Goal: Submit feedback/report problem: Submit feedback/report problem

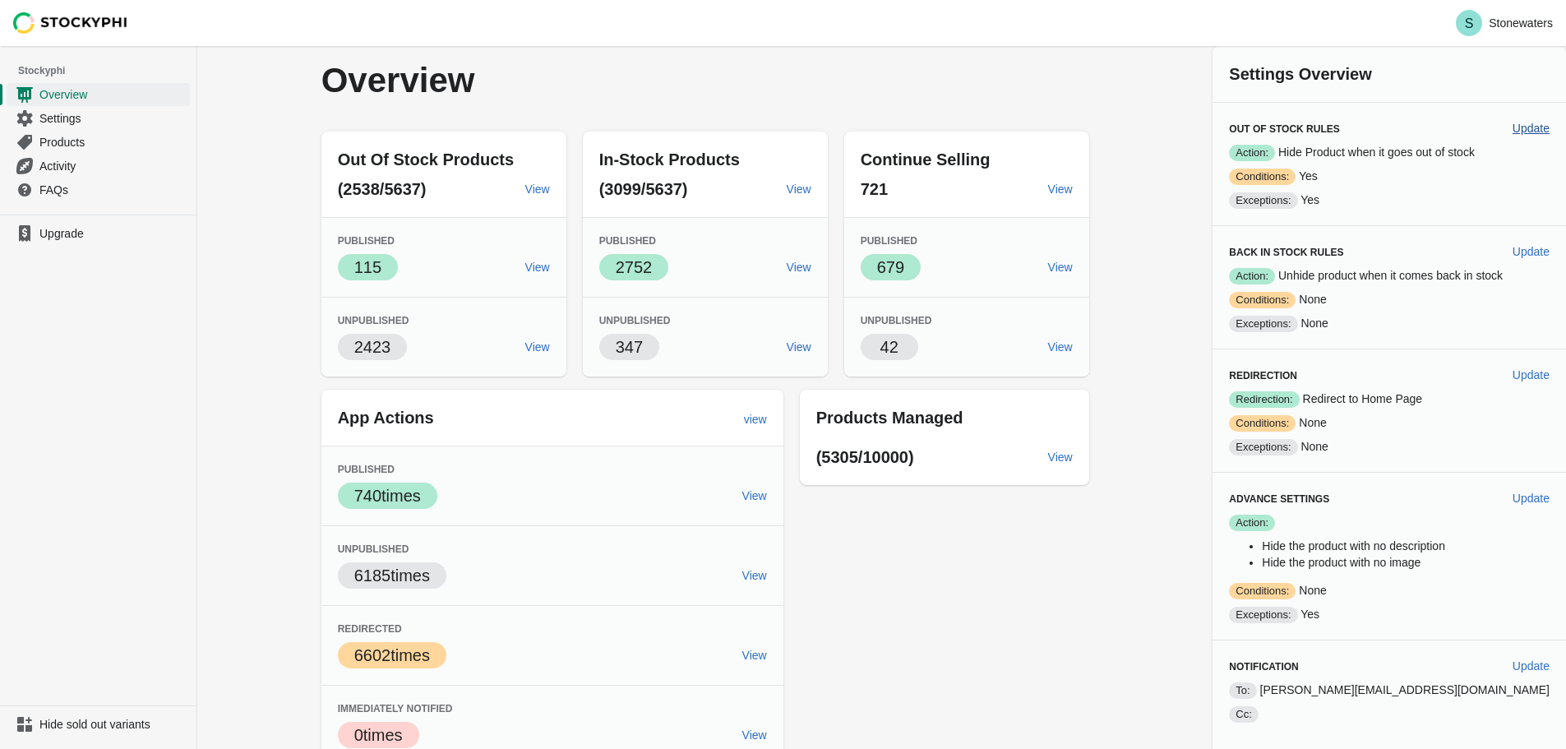
click at [1527, 124] on span "Update" at bounding box center [1531, 128] width 37 height 13
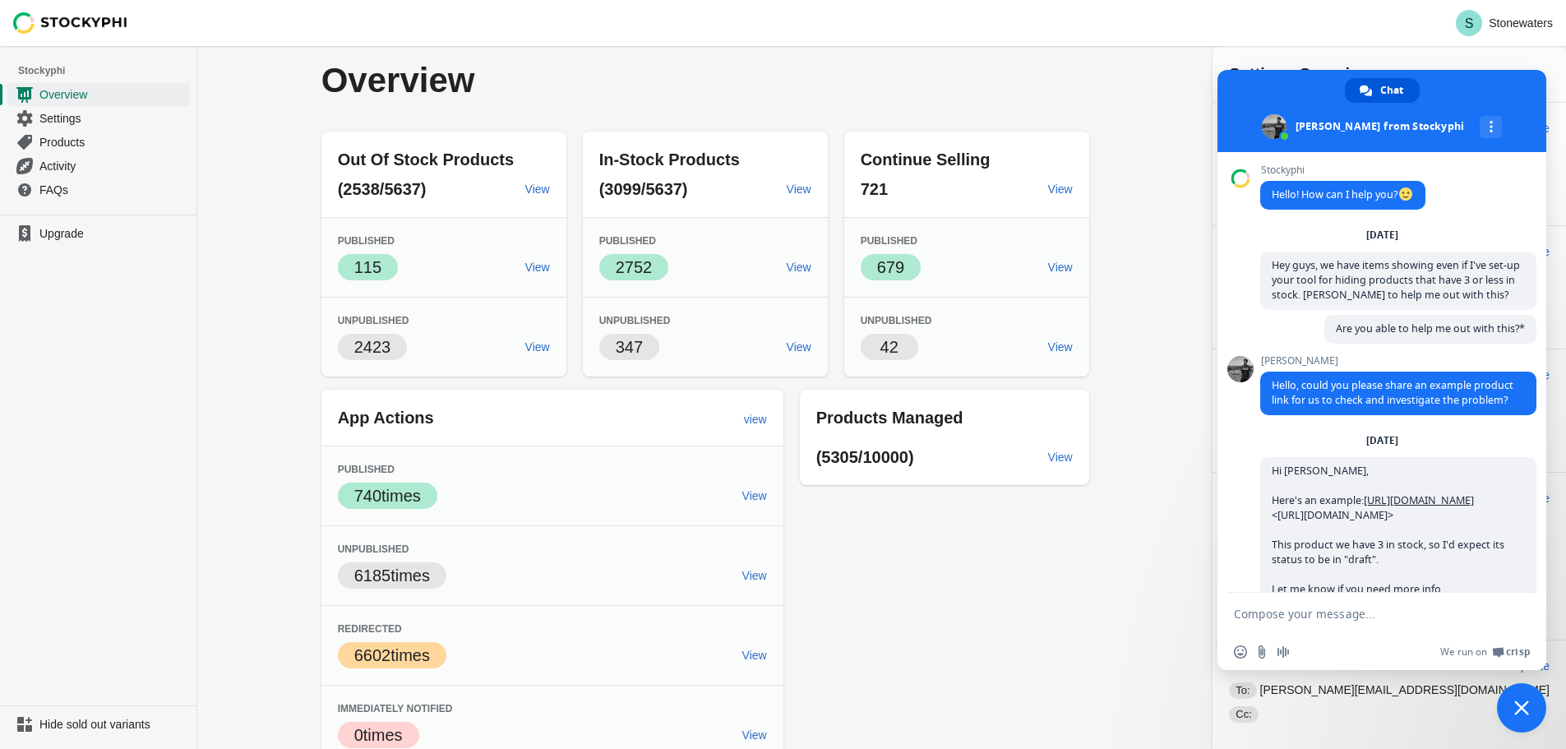
scroll to position [799, 0]
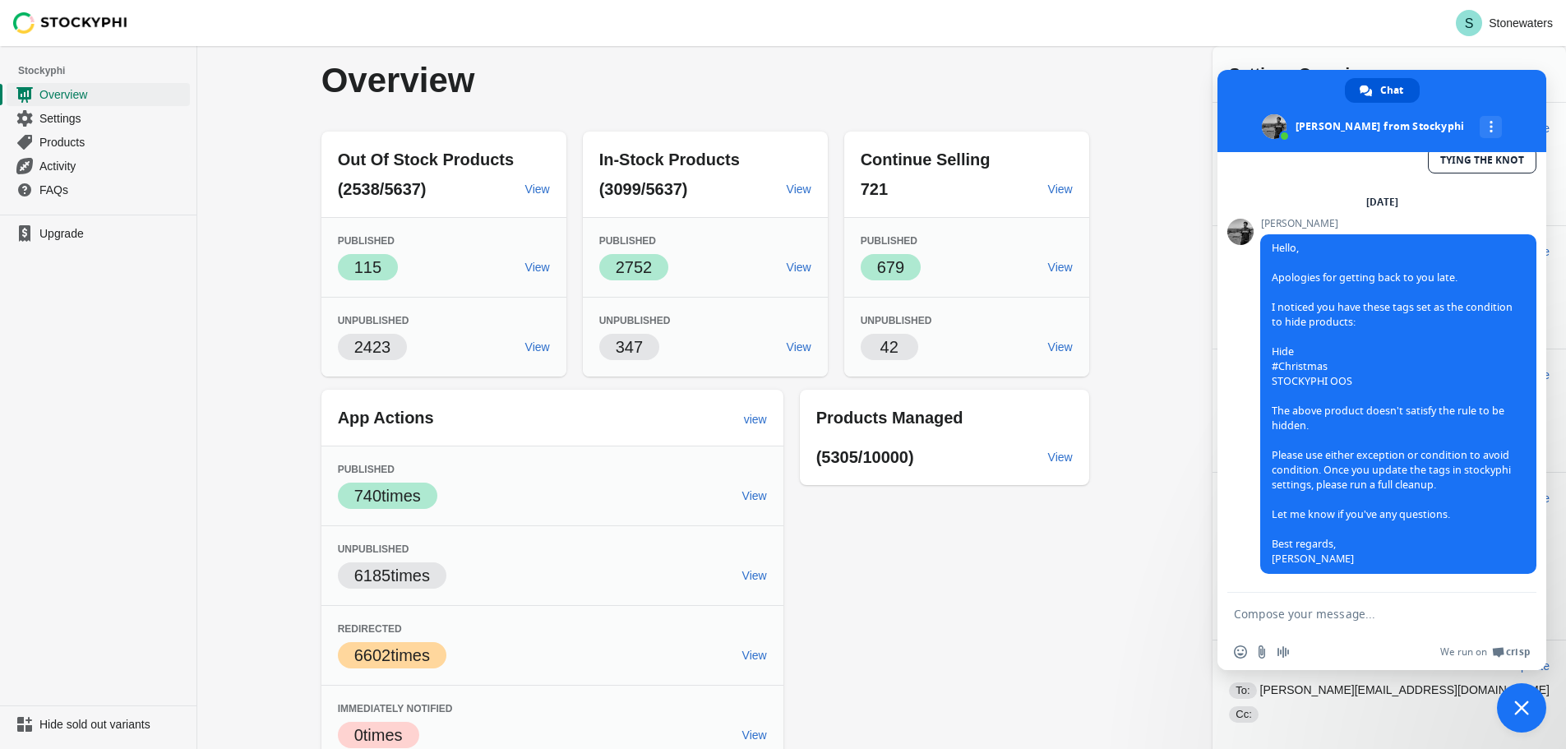
click at [1175, 227] on div "Overview Out Of Stock Products (2538/5637) View Published Success 115 View Unpu…" at bounding box center [881, 405] width 1369 height 718
click at [1466, 80] on span at bounding box center [1381, 111] width 329 height 82
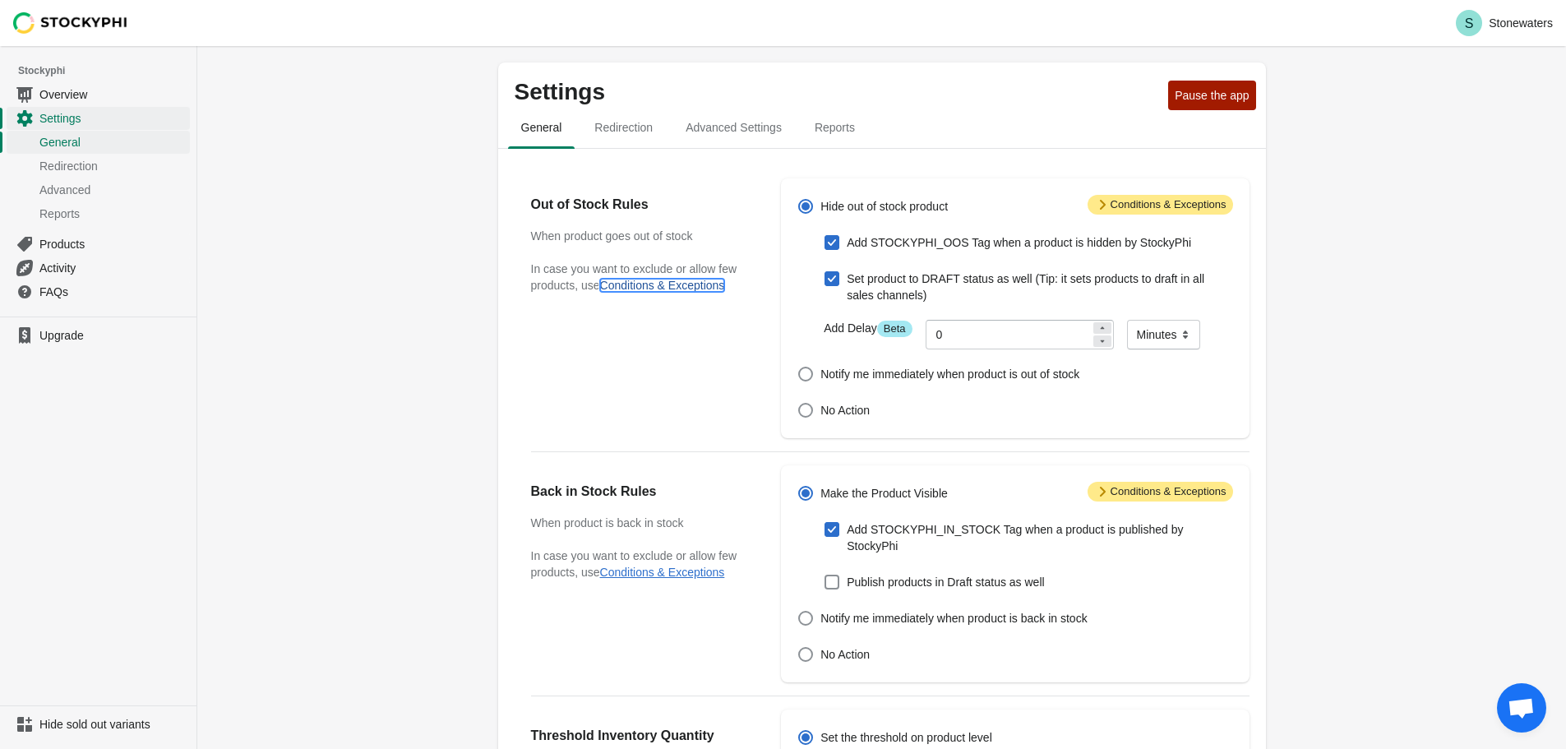
click at [648, 286] on button "Conditions & Exceptions" at bounding box center [662, 285] width 125 height 13
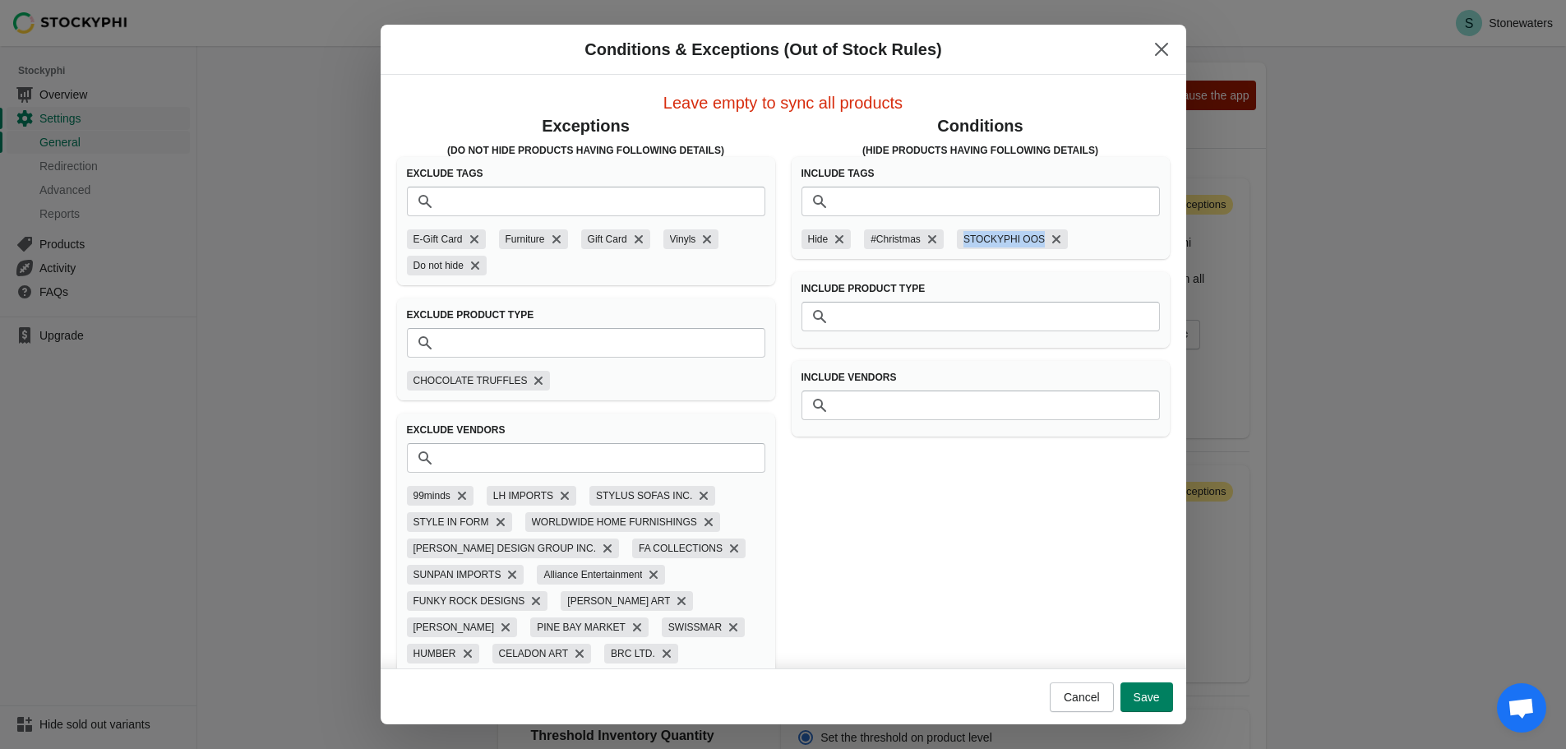
copy span "STOCKYPHI OOS"
drag, startPoint x: 955, startPoint y: 246, endPoint x: 1015, endPoint y: 224, distance: 64.0
click at [1019, 226] on div "Hide #Christmas STOCKYPHI OOS" at bounding box center [974, 236] width 372 height 26
click at [913, 193] on input "Tags" at bounding box center [997, 202] width 326 height 30
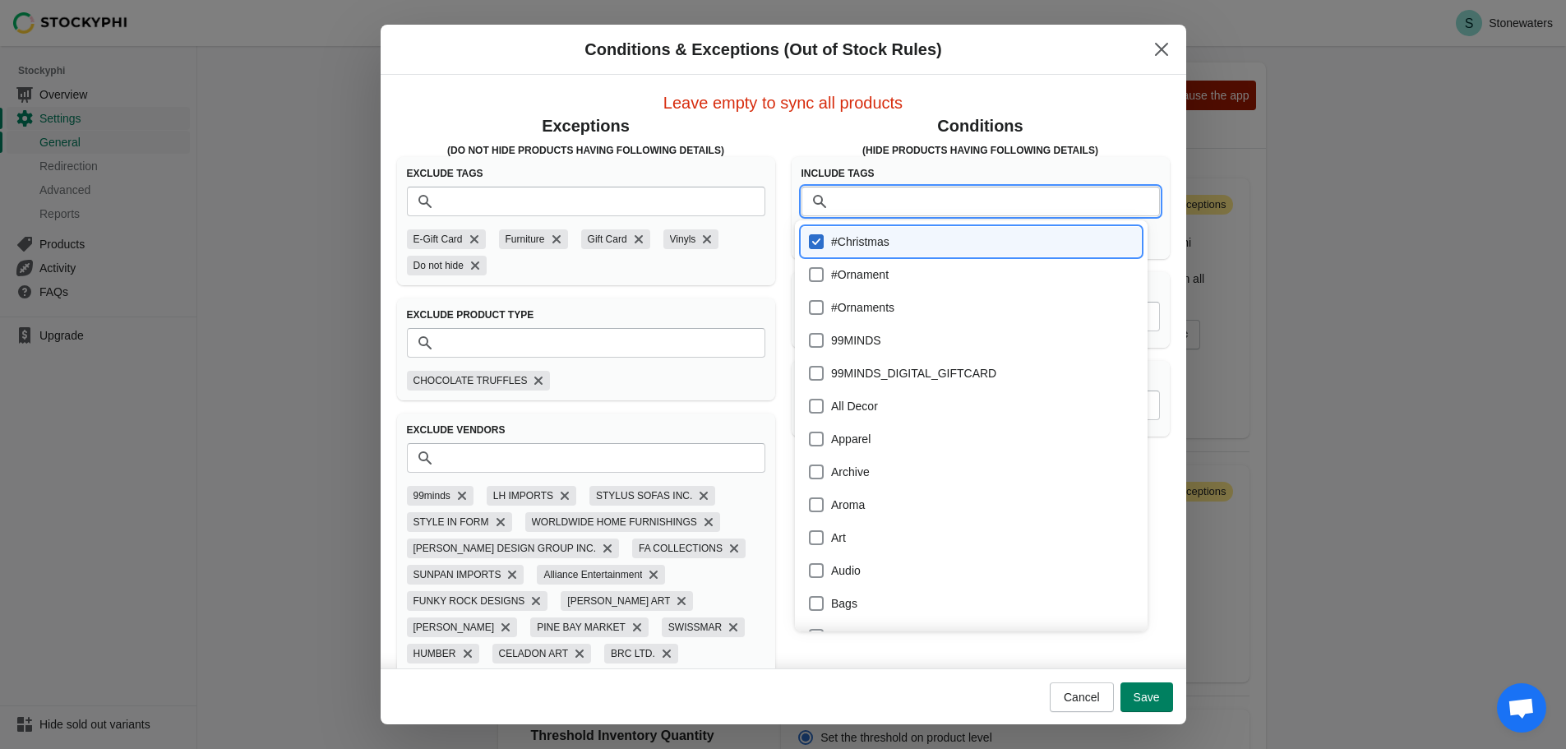
click at [287, 219] on div "Conditions & Exceptions (Out of Stock Rules) Leave empty to sync all products E…" at bounding box center [783, 375] width 1566 height 700
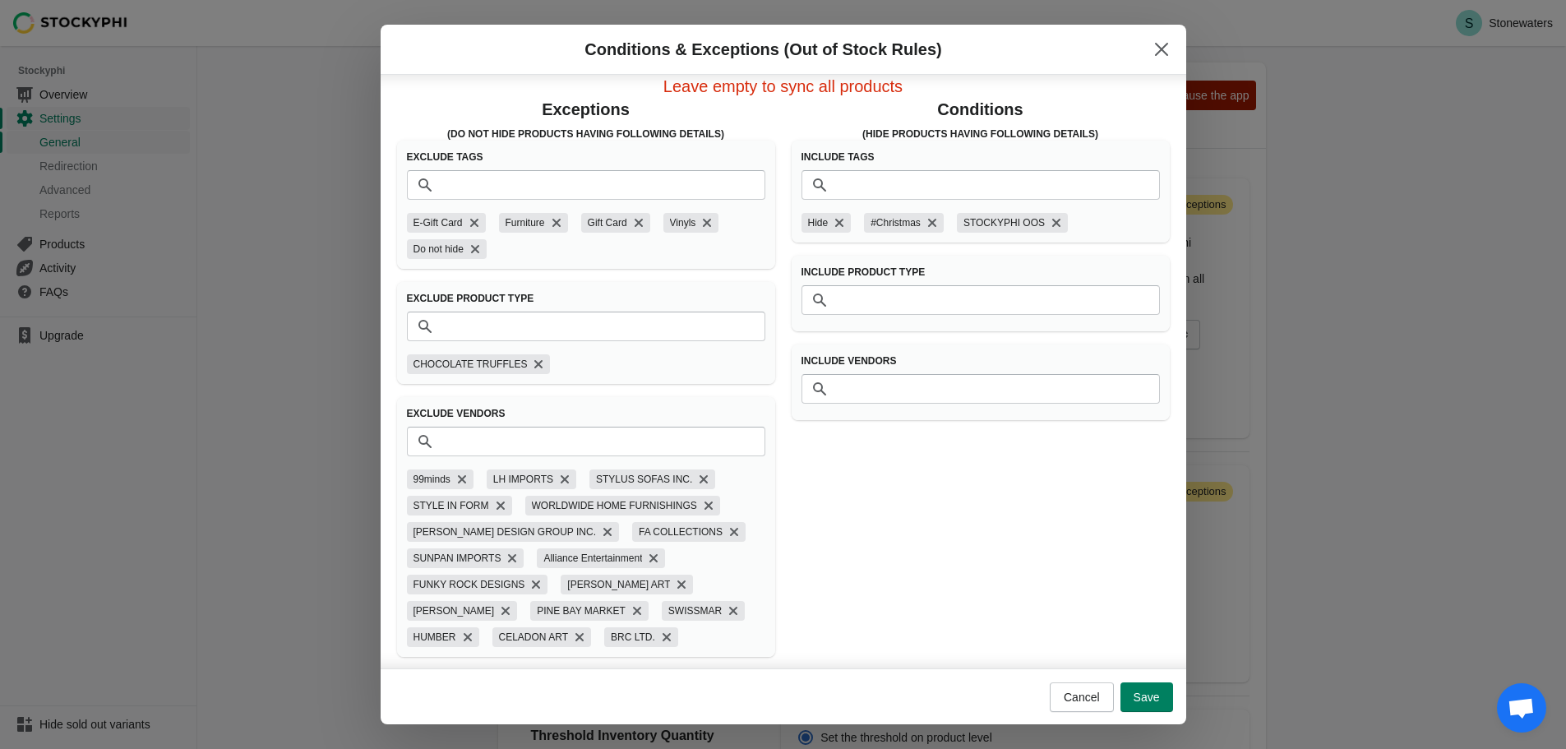
scroll to position [21, 0]
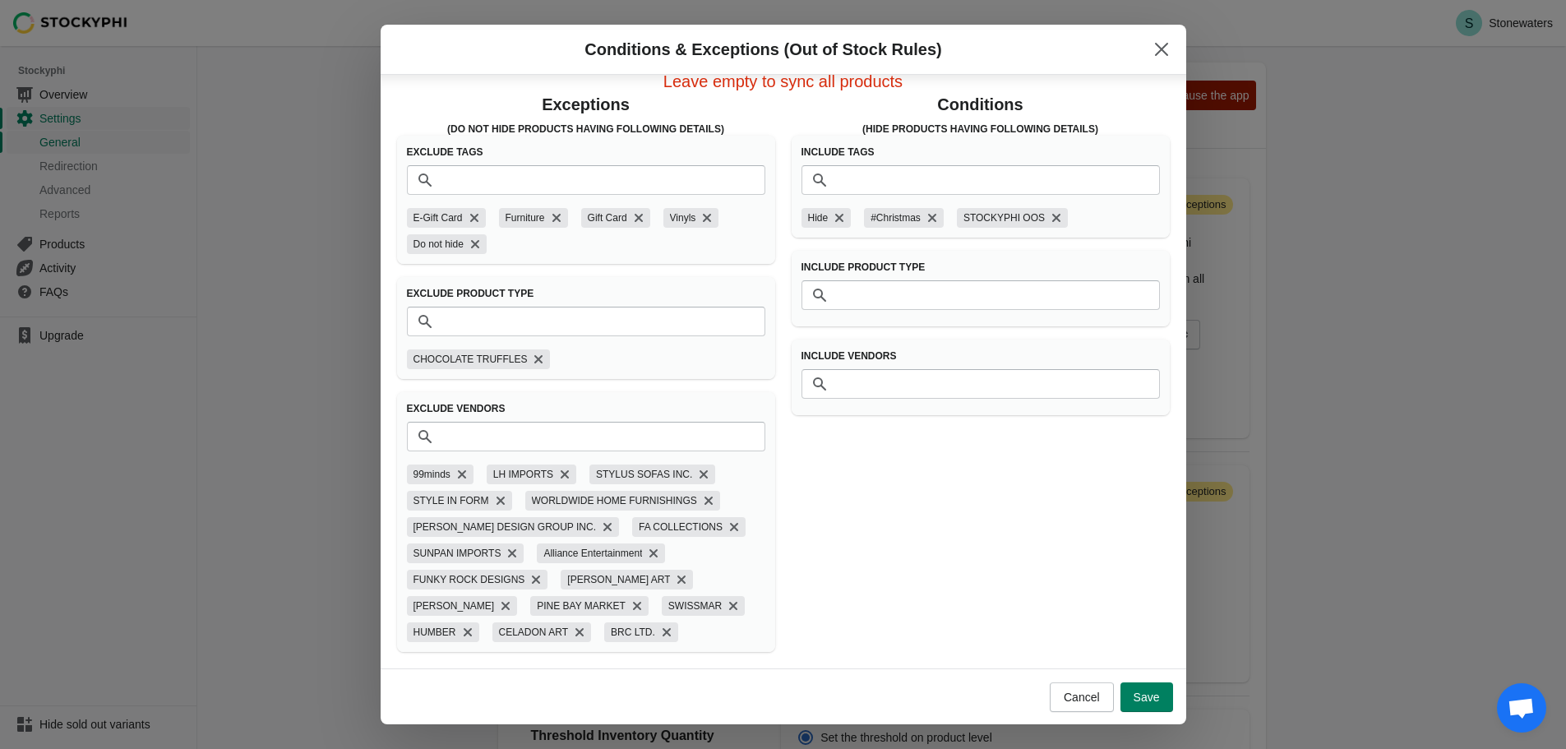
click at [1083, 691] on span "Cancel" at bounding box center [1082, 697] width 36 height 13
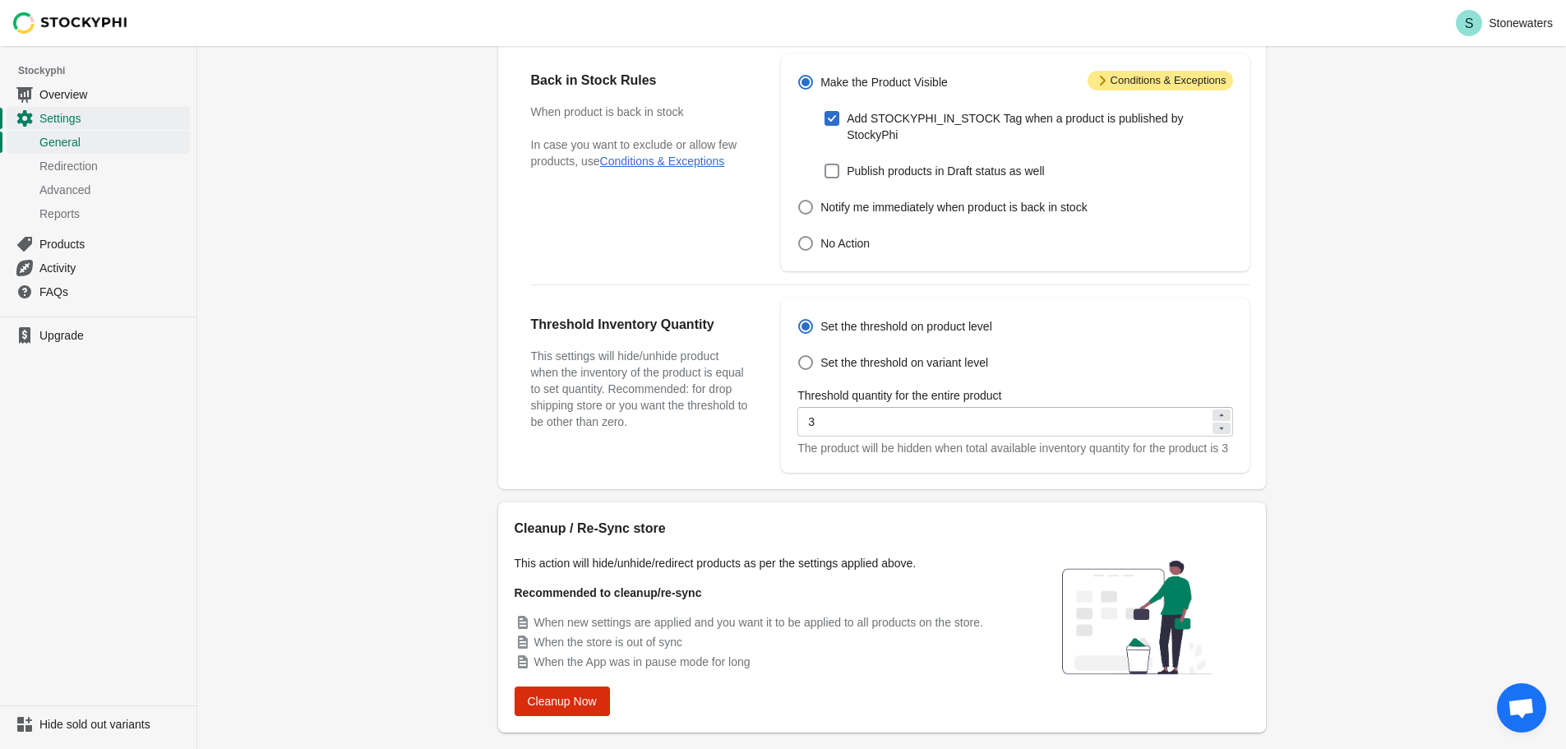
scroll to position [0, 0]
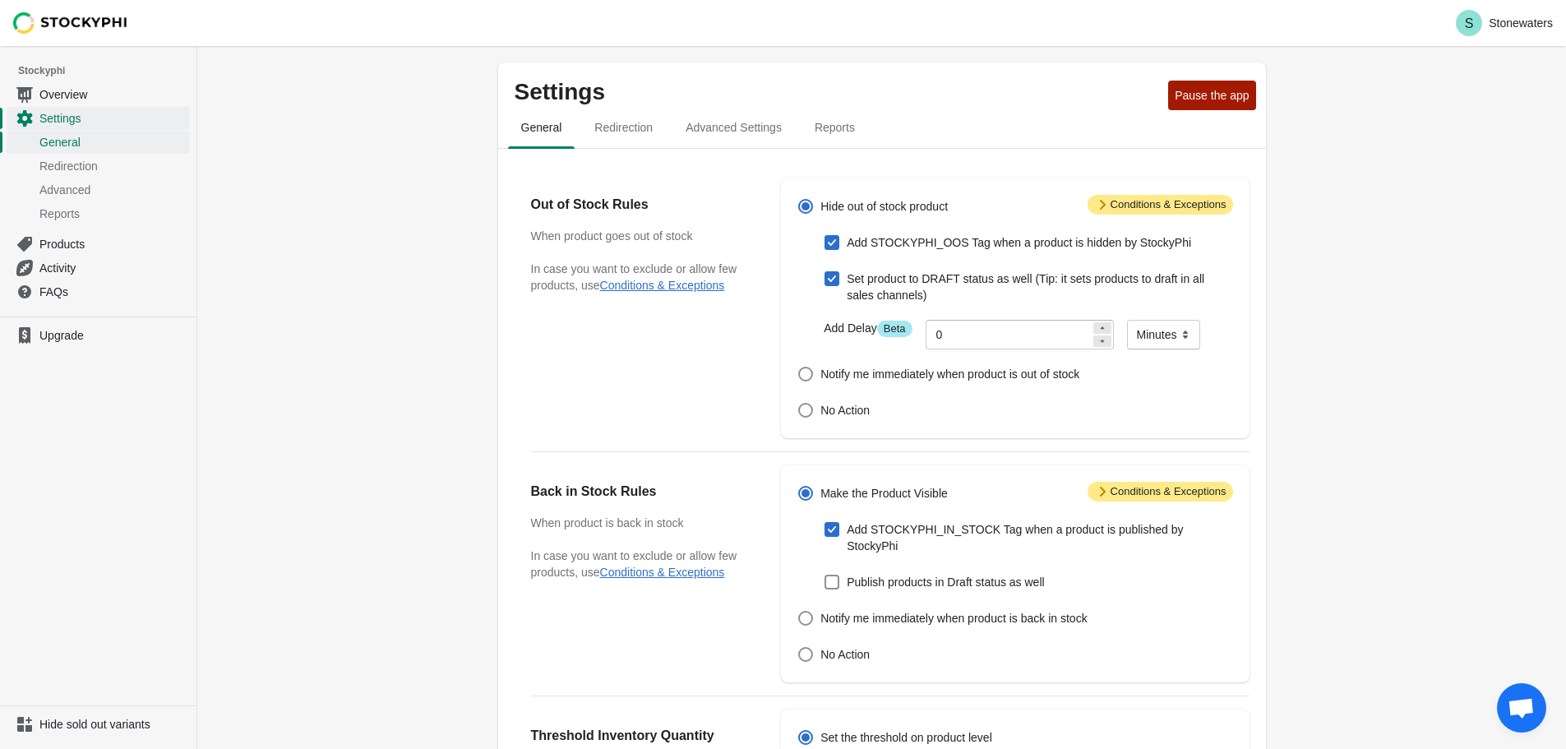
click at [1164, 207] on span "Attention Conditions & Exceptions" at bounding box center [1161, 205] width 146 height 20
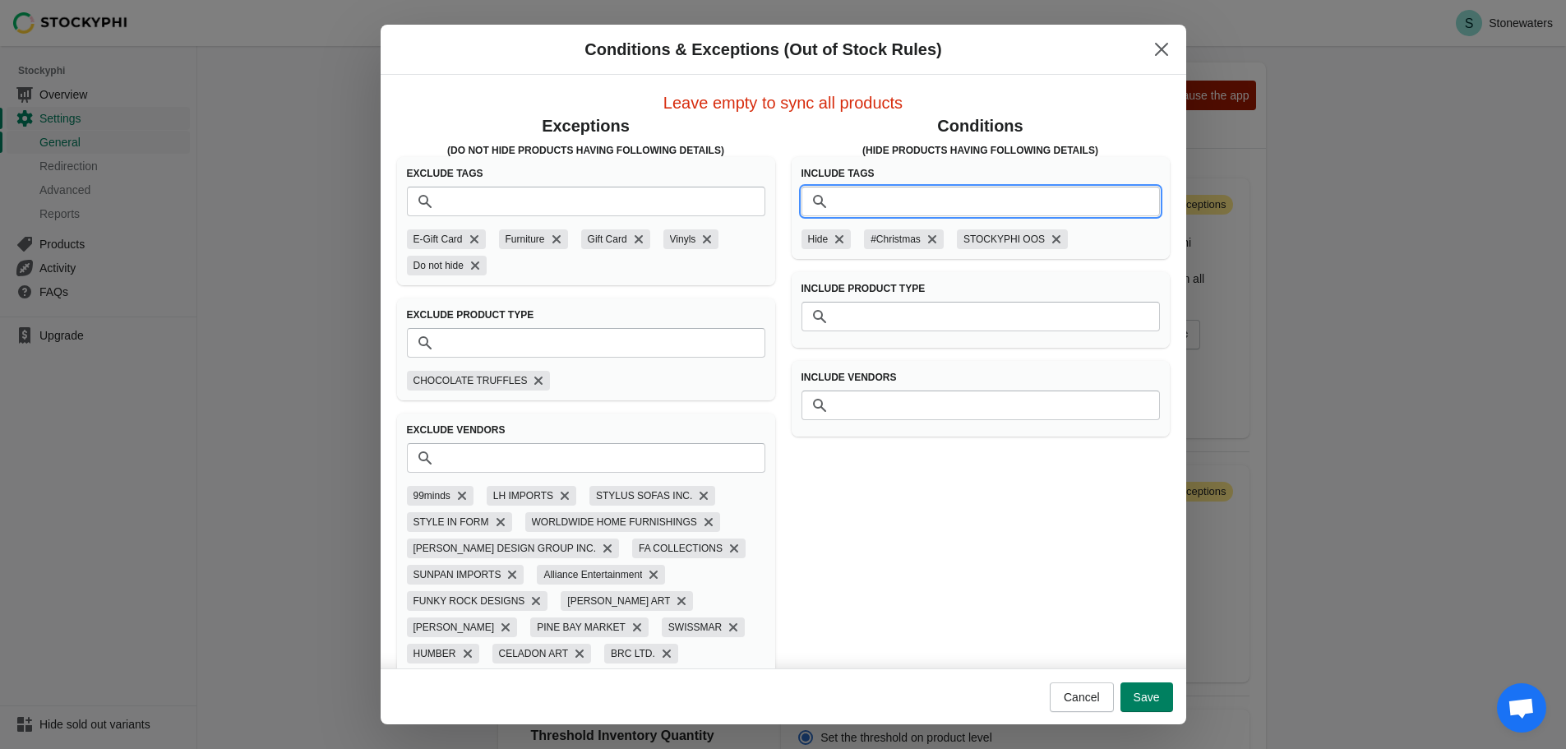
click at [1102, 201] on input "Tags" at bounding box center [997, 202] width 326 height 30
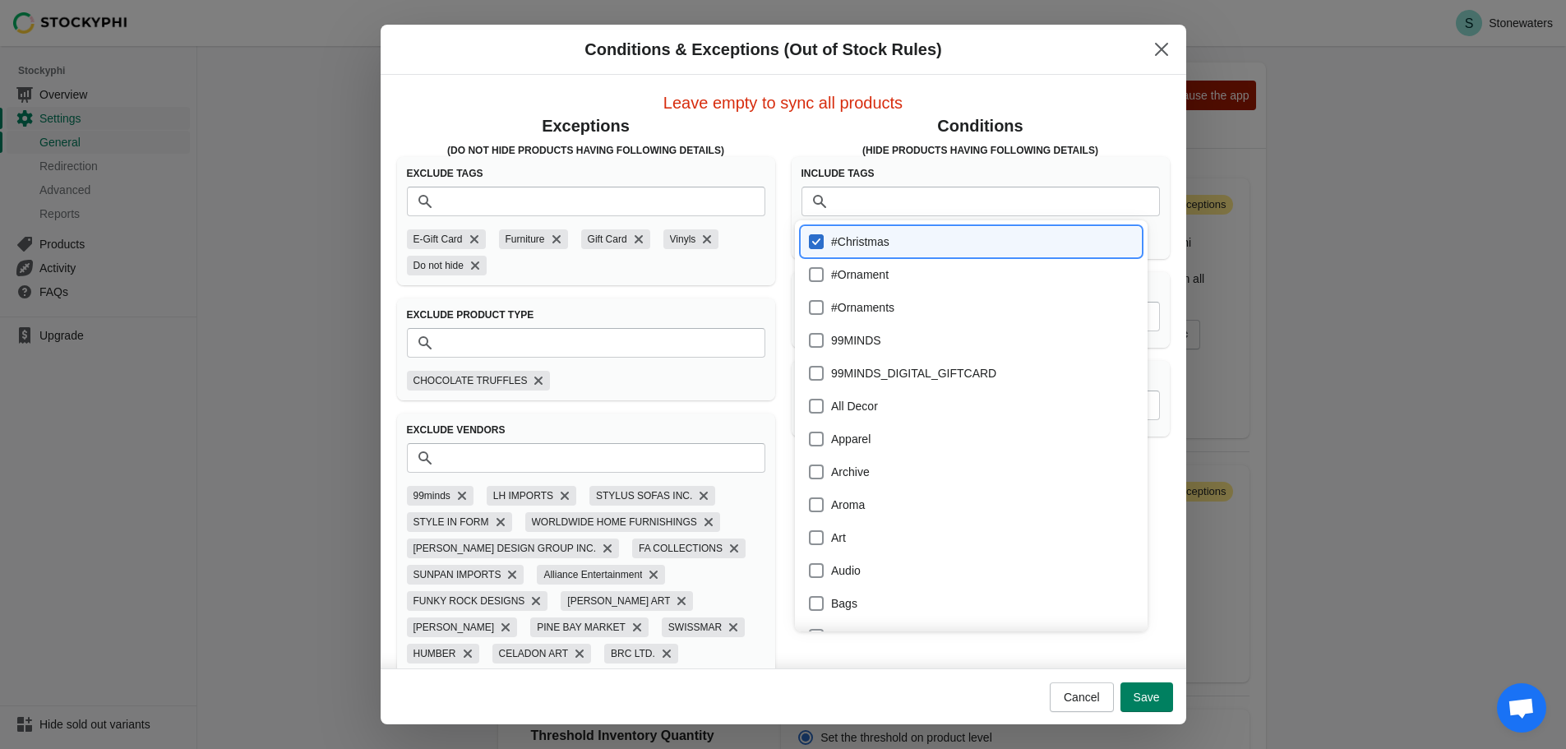
click at [1199, 192] on div "Conditions & Exceptions (Out of Stock Rules) Leave empty to sync all products E…" at bounding box center [783, 375] width 1566 height 700
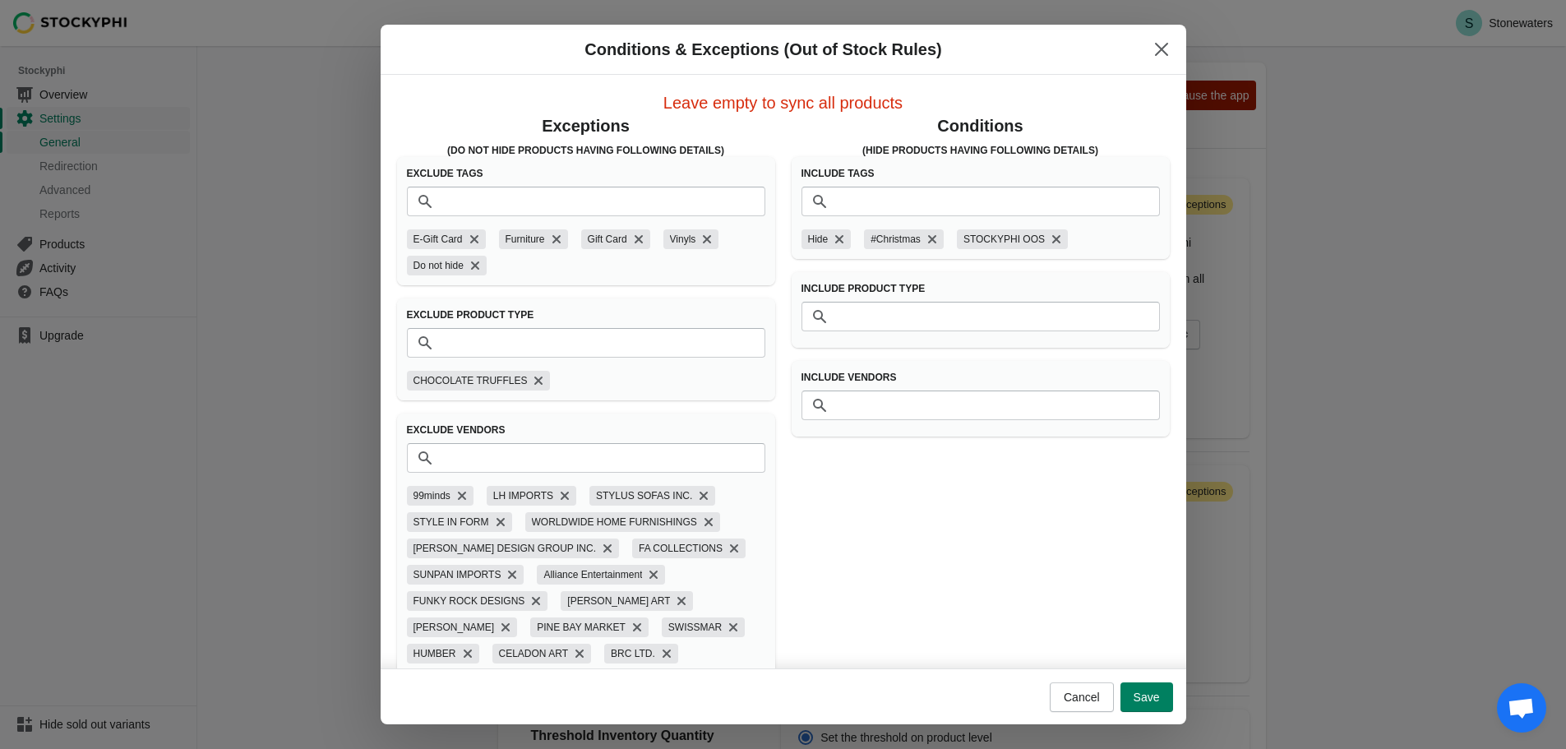
click at [1145, 171] on h3 "Include Tags" at bounding box center [981, 173] width 358 height 13
click at [836, 239] on icon "Remove Hide" at bounding box center [839, 239] width 16 height 16
click at [866, 238] on icon "Remove #Christmas" at bounding box center [869, 239] width 16 height 16
click at [1153, 700] on span "Save" at bounding box center [1147, 697] width 26 height 13
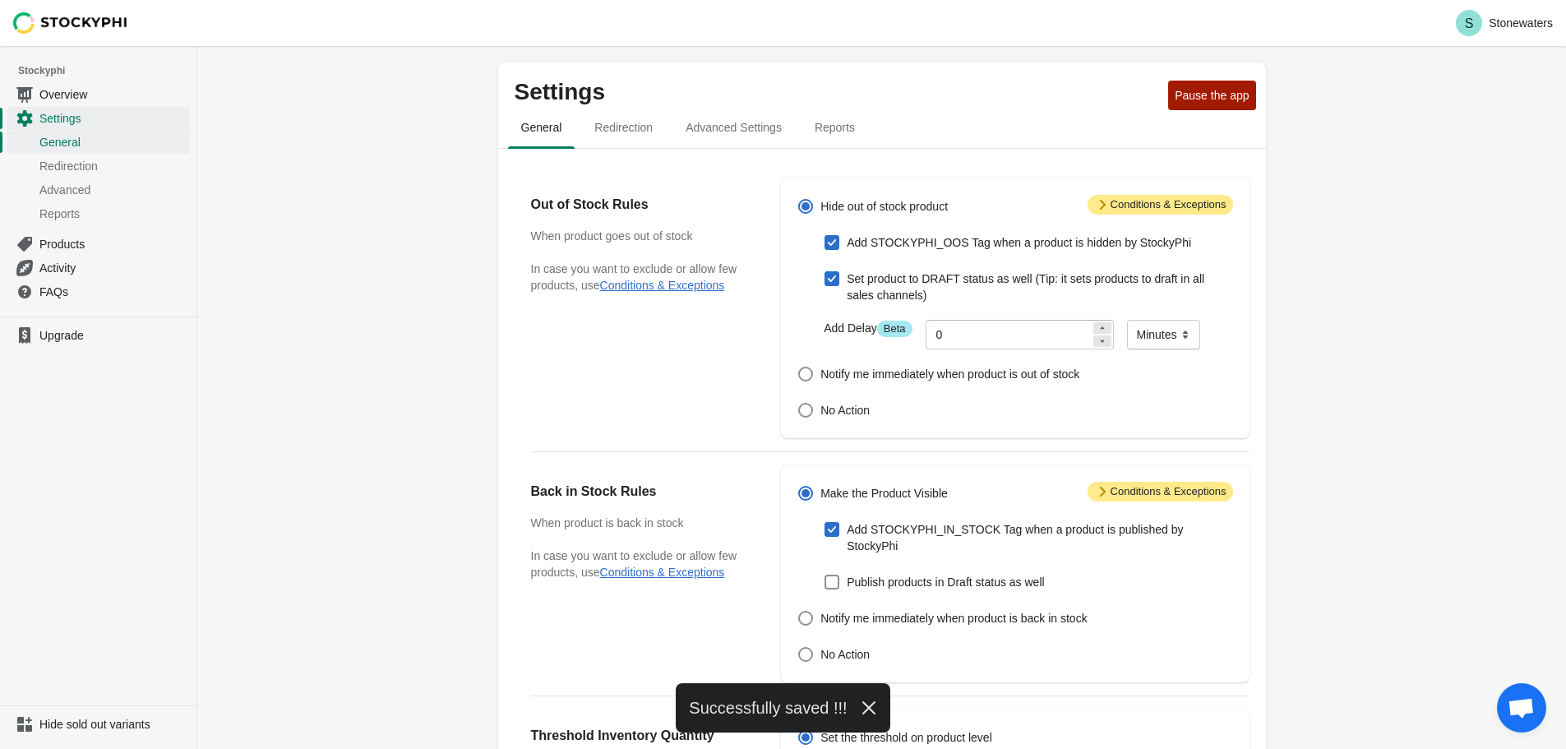
click at [483, 243] on div "Settings Pause the app General Redirection Advanced Settings Reports General Re…" at bounding box center [882, 630] width 820 height 1137
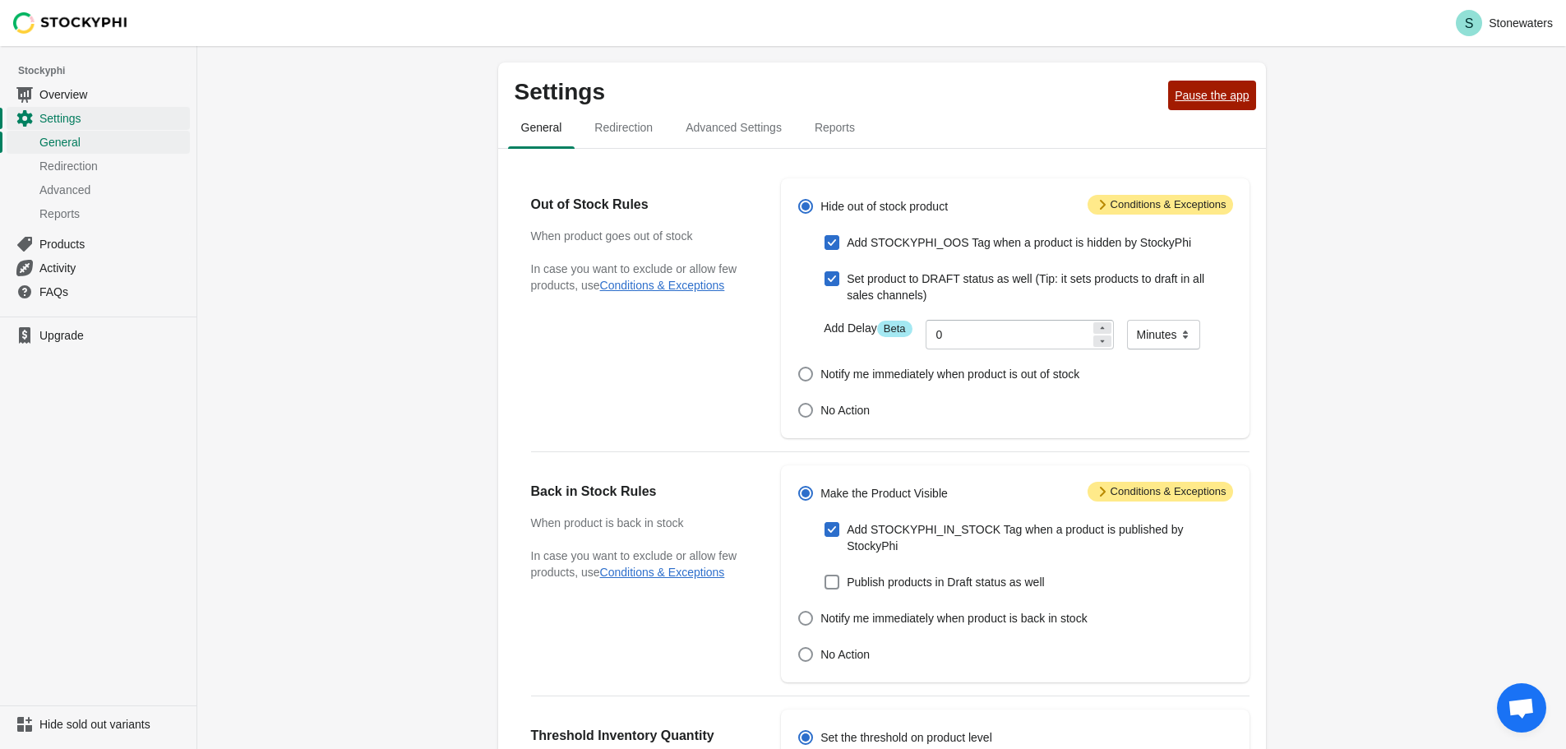
click at [1216, 93] on span "Pause the app" at bounding box center [1212, 95] width 74 height 13
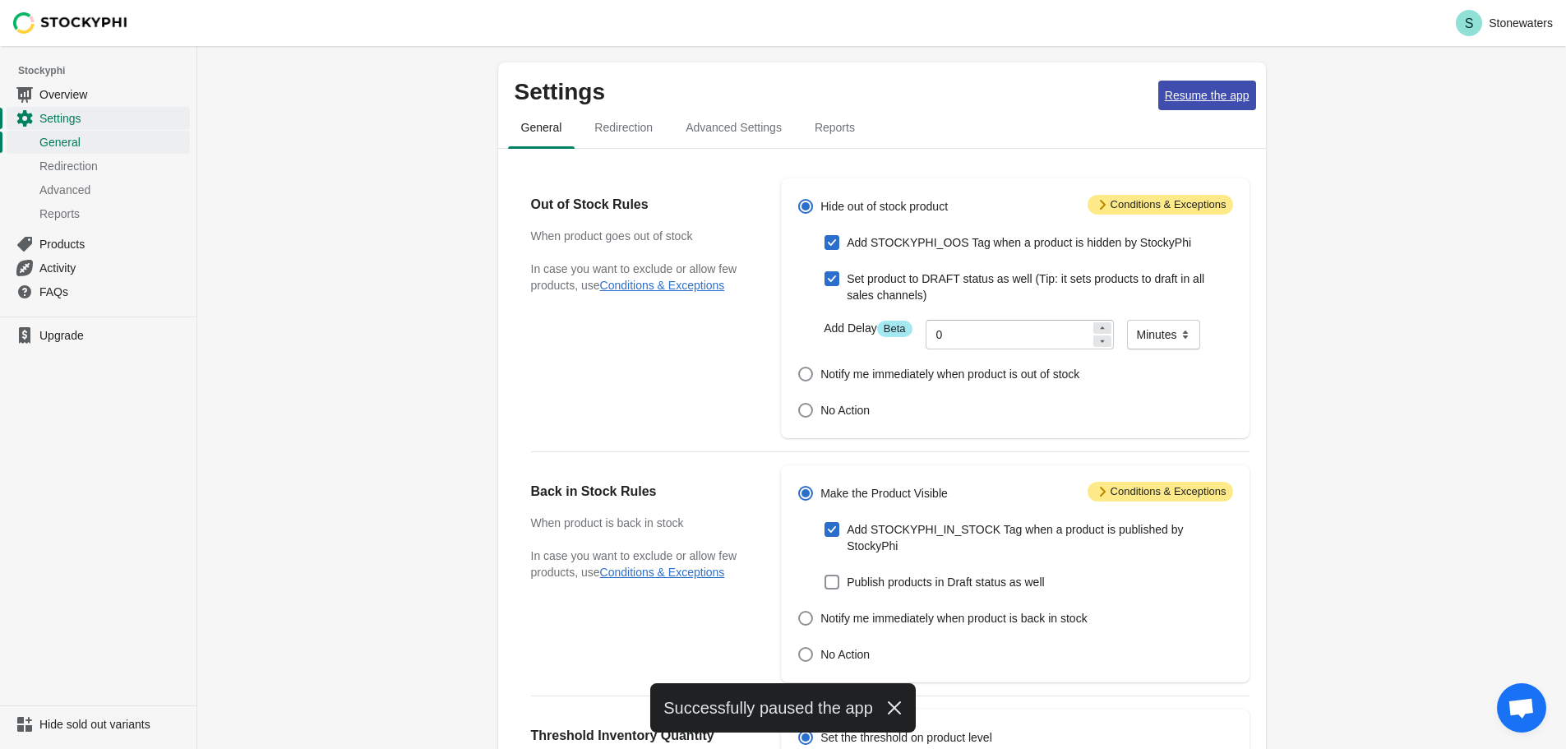
click at [1243, 90] on span "Resume the app" at bounding box center [1207, 95] width 85 height 13
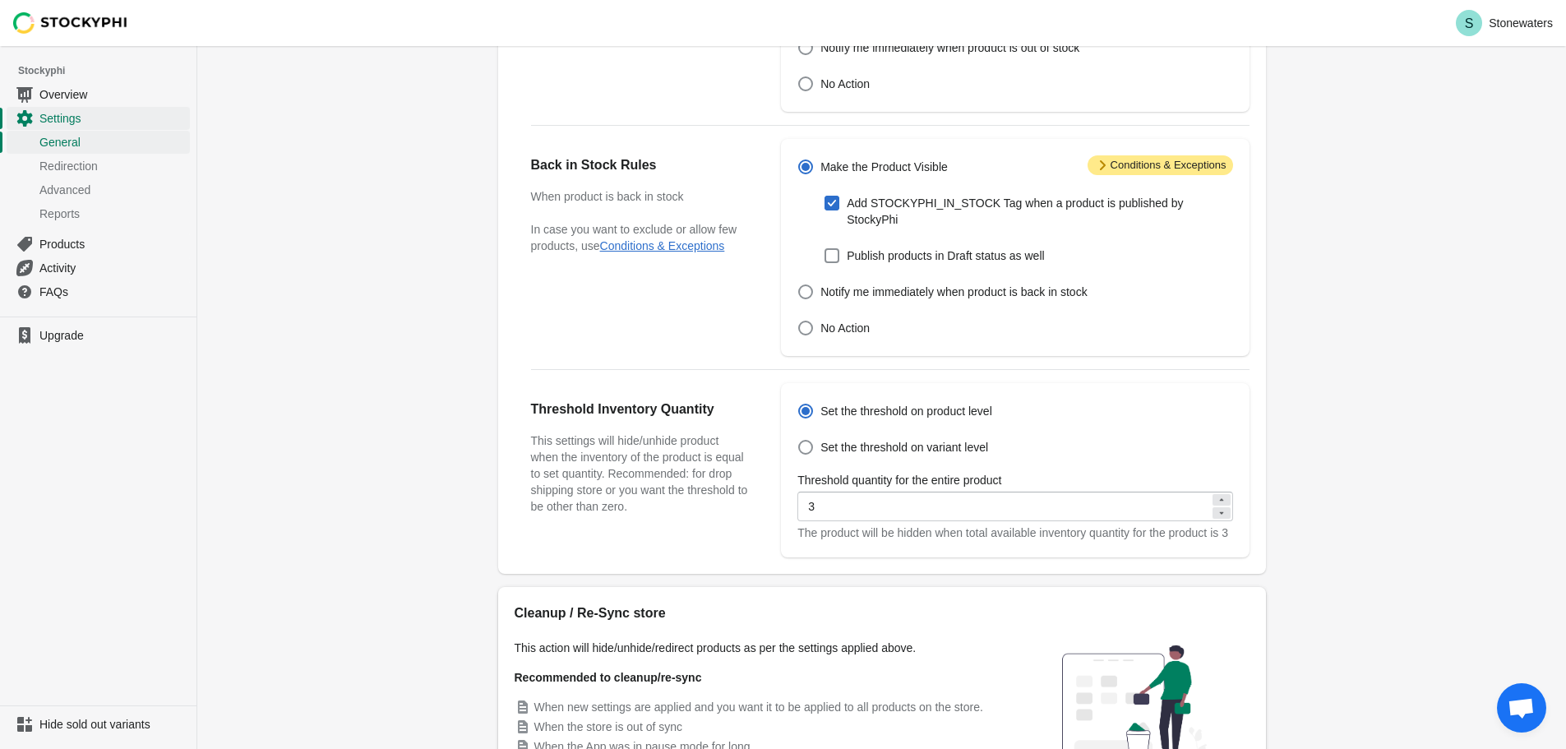
scroll to position [451, 0]
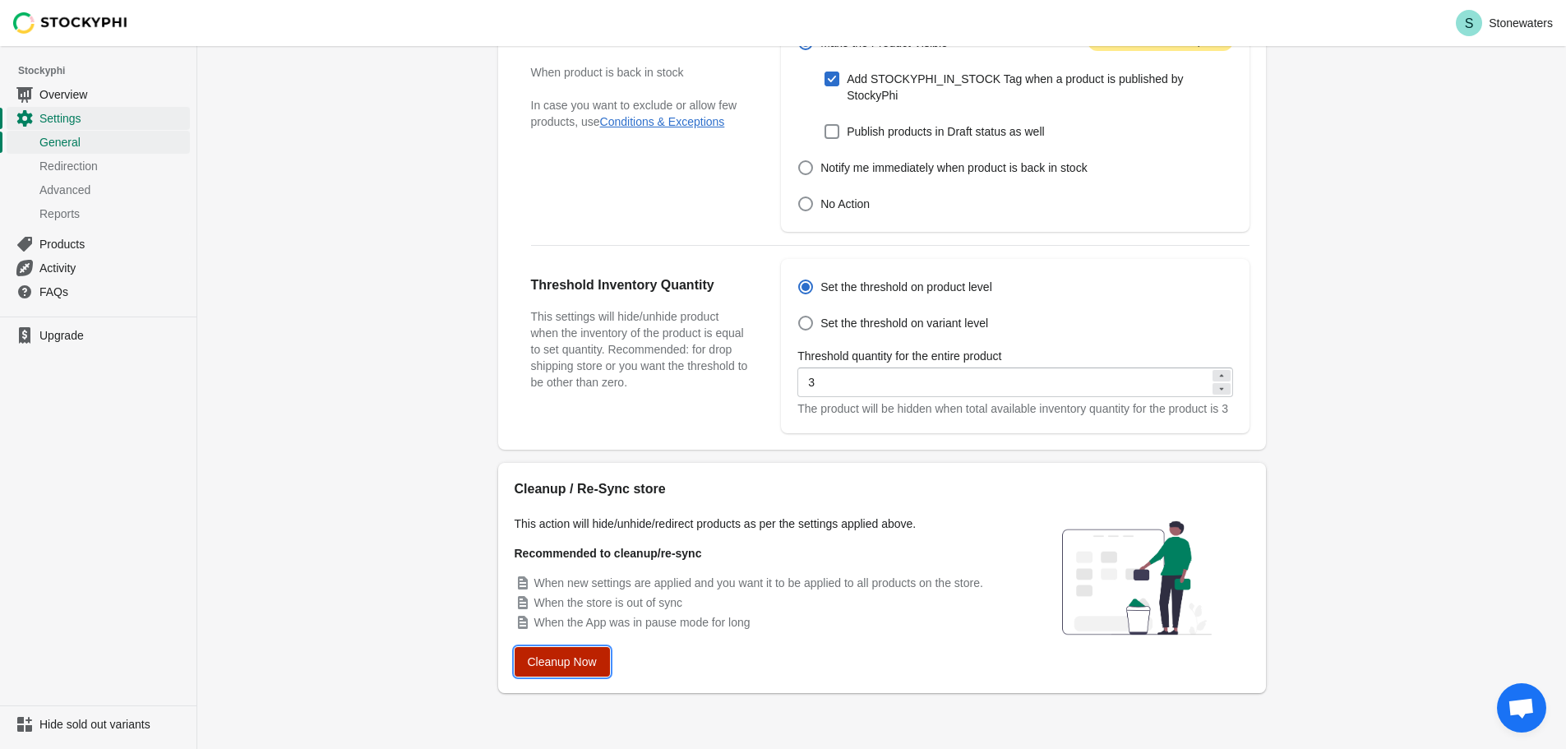
click at [580, 674] on button "Cleanup Now" at bounding box center [562, 662] width 95 height 30
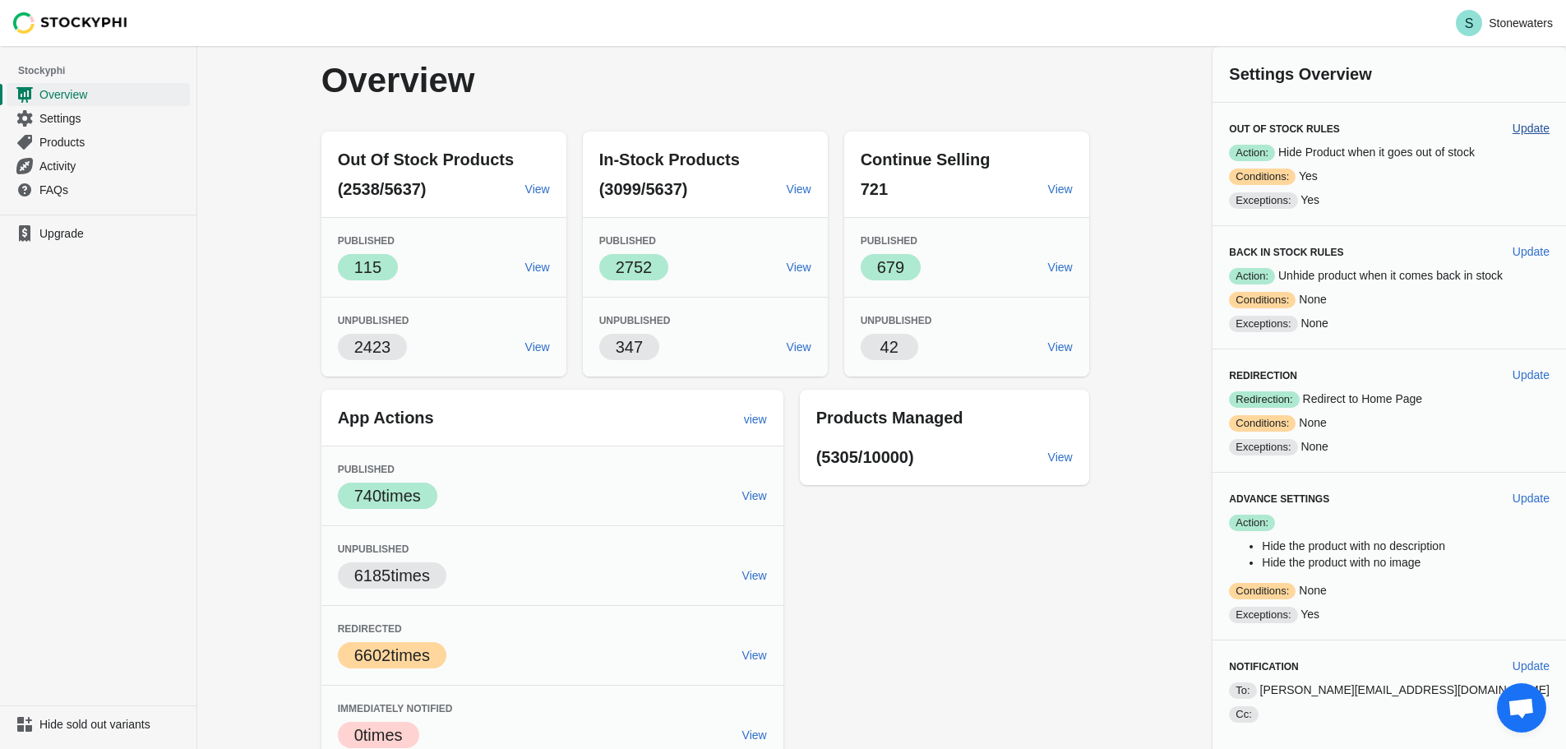
click at [1538, 123] on span "Update" at bounding box center [1531, 128] width 37 height 13
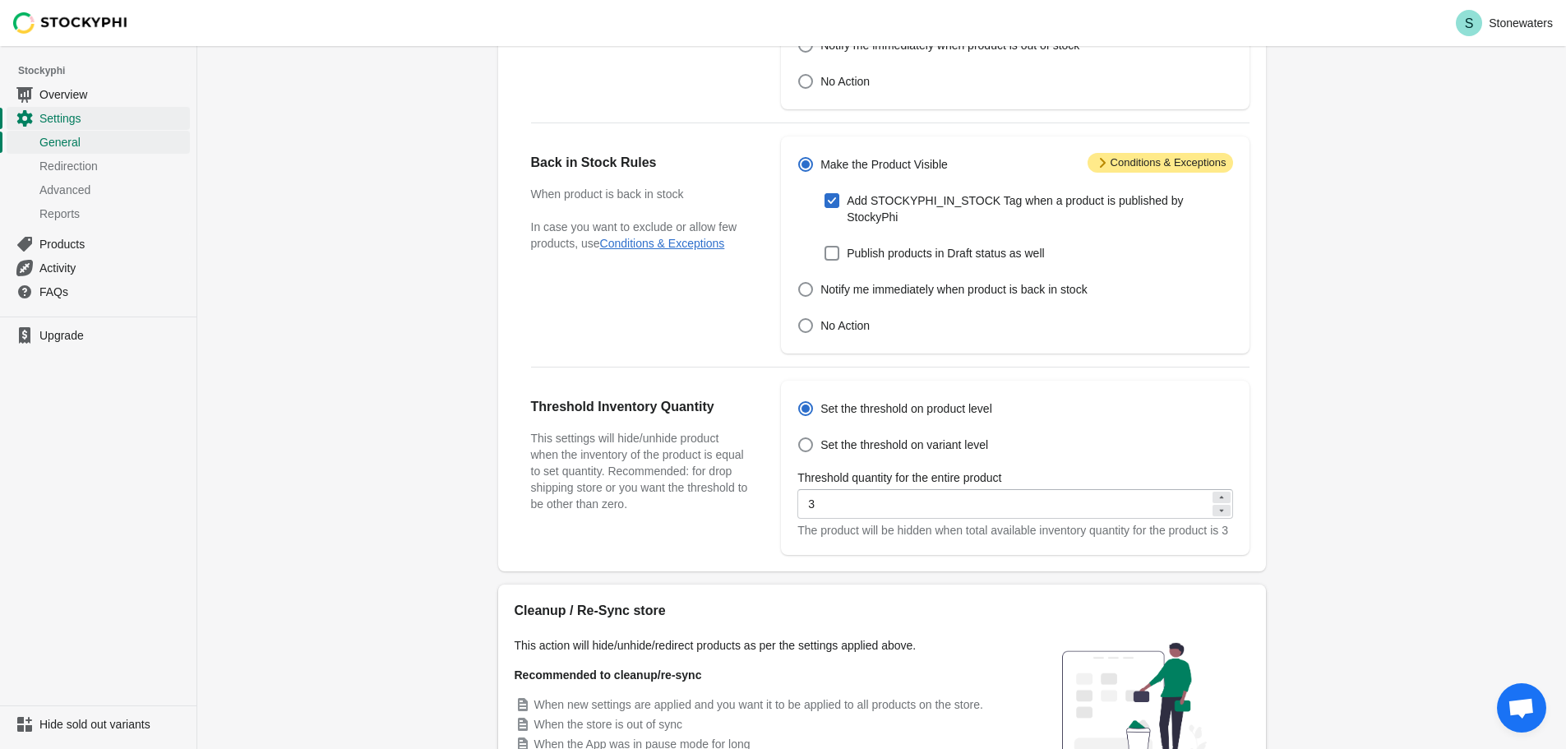
scroll to position [451, 0]
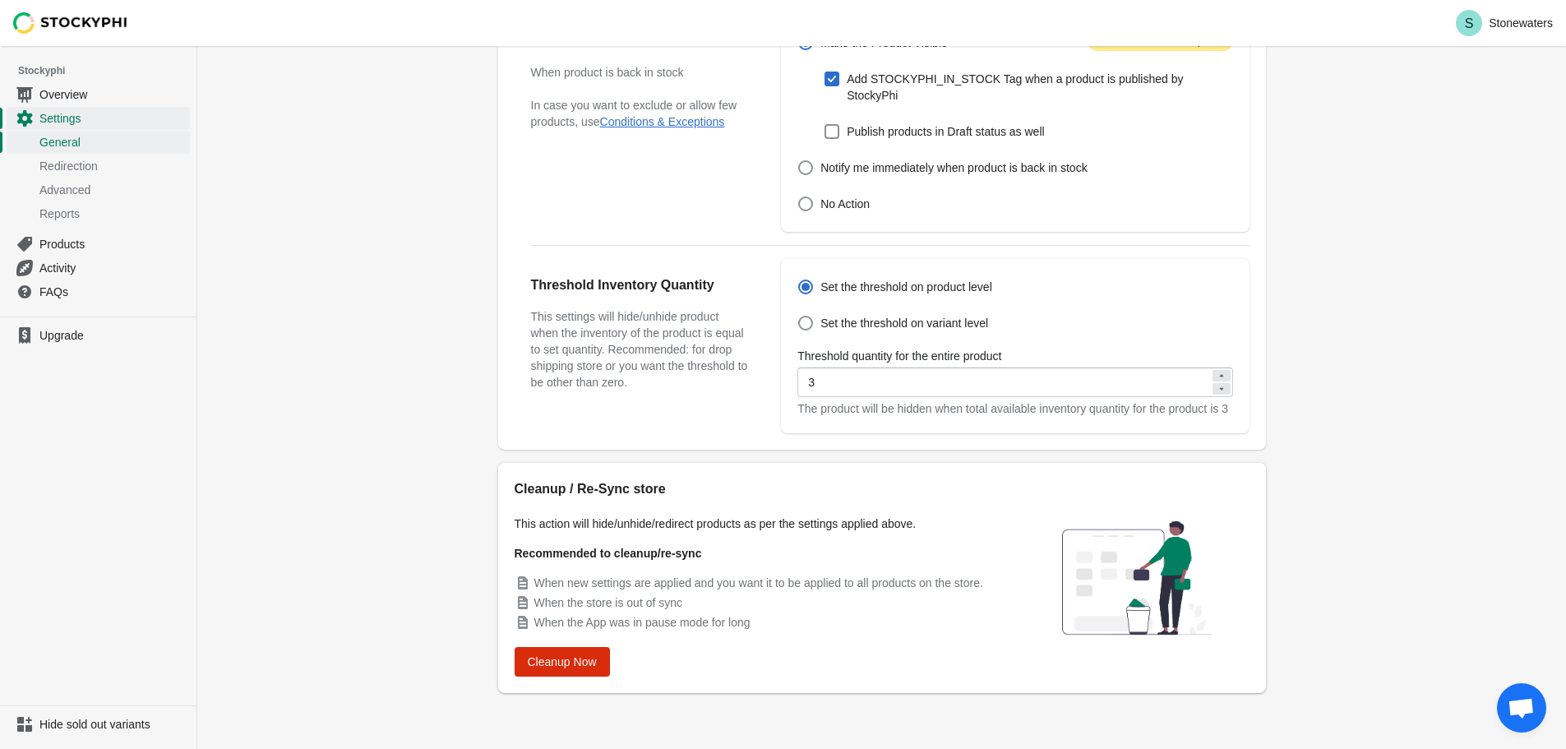
click at [414, 372] on div "Settings Pause the app General Redirection Advanced Settings Reports General Re…" at bounding box center [881, 172] width 1369 height 1153
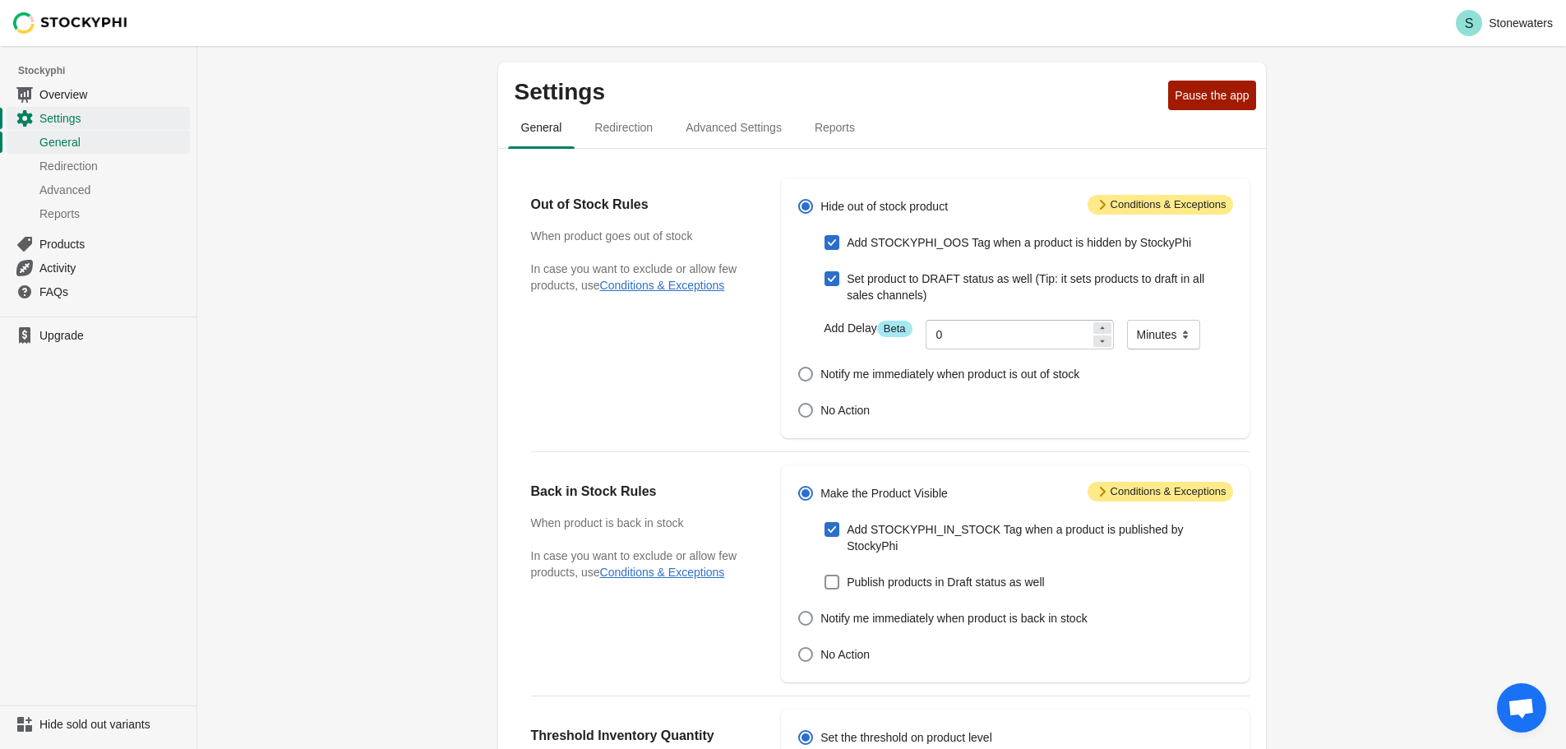
click at [1120, 210] on span "Attention Conditions & Exceptions" at bounding box center [1161, 205] width 146 height 20
click at [1098, 205] on icon at bounding box center [1102, 204] width 16 height 16
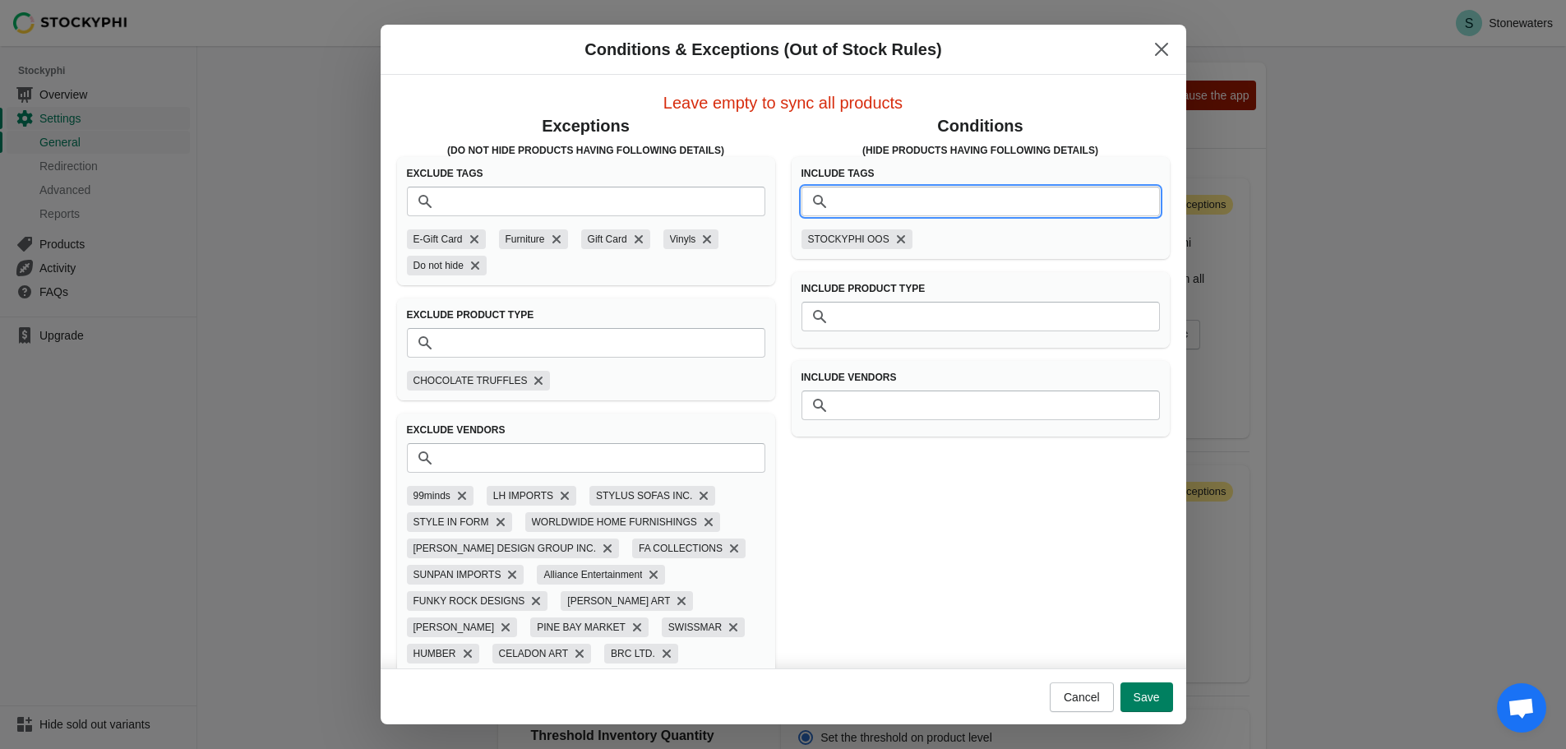
click at [911, 201] on input "Tags" at bounding box center [997, 202] width 326 height 30
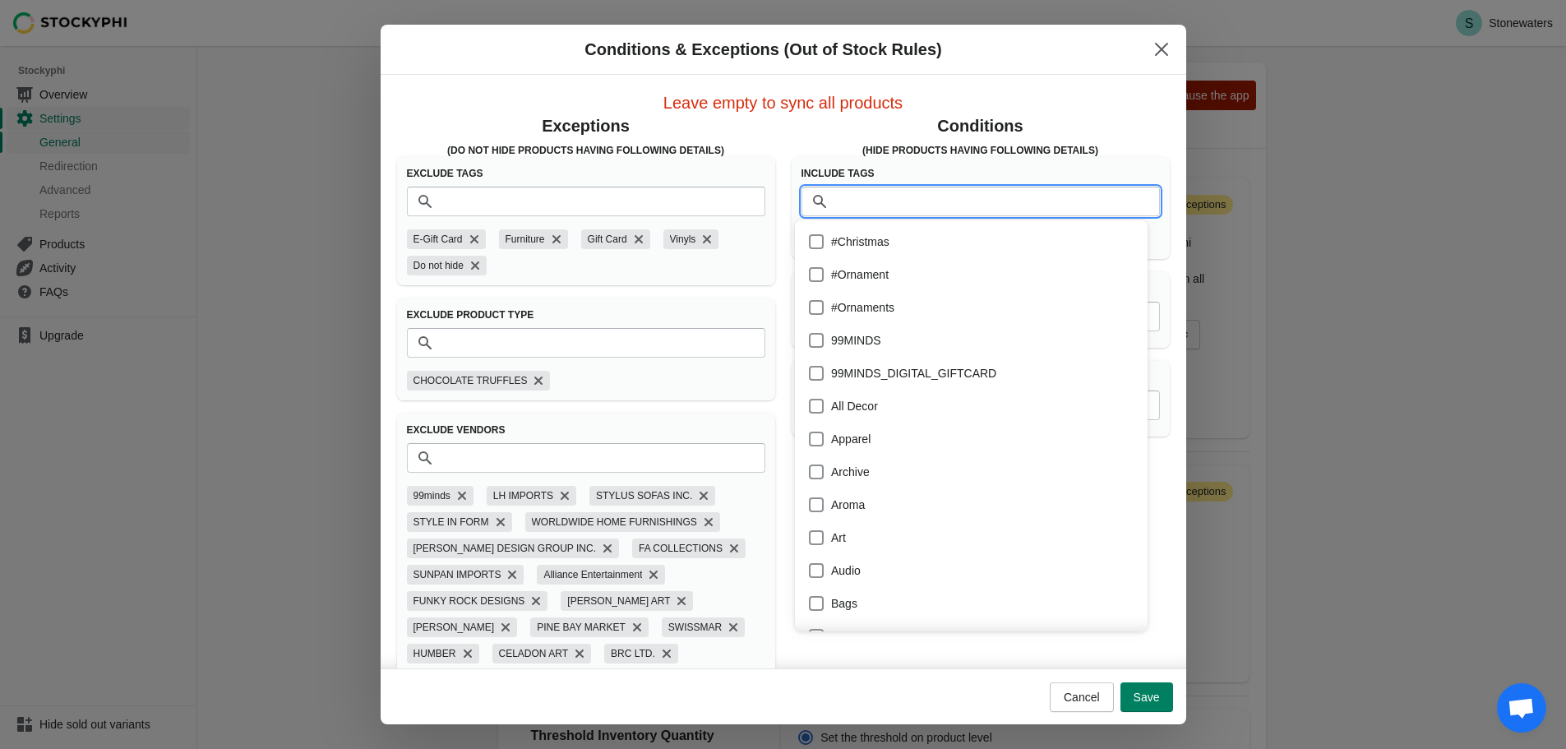
scroll to position [2810, 0]
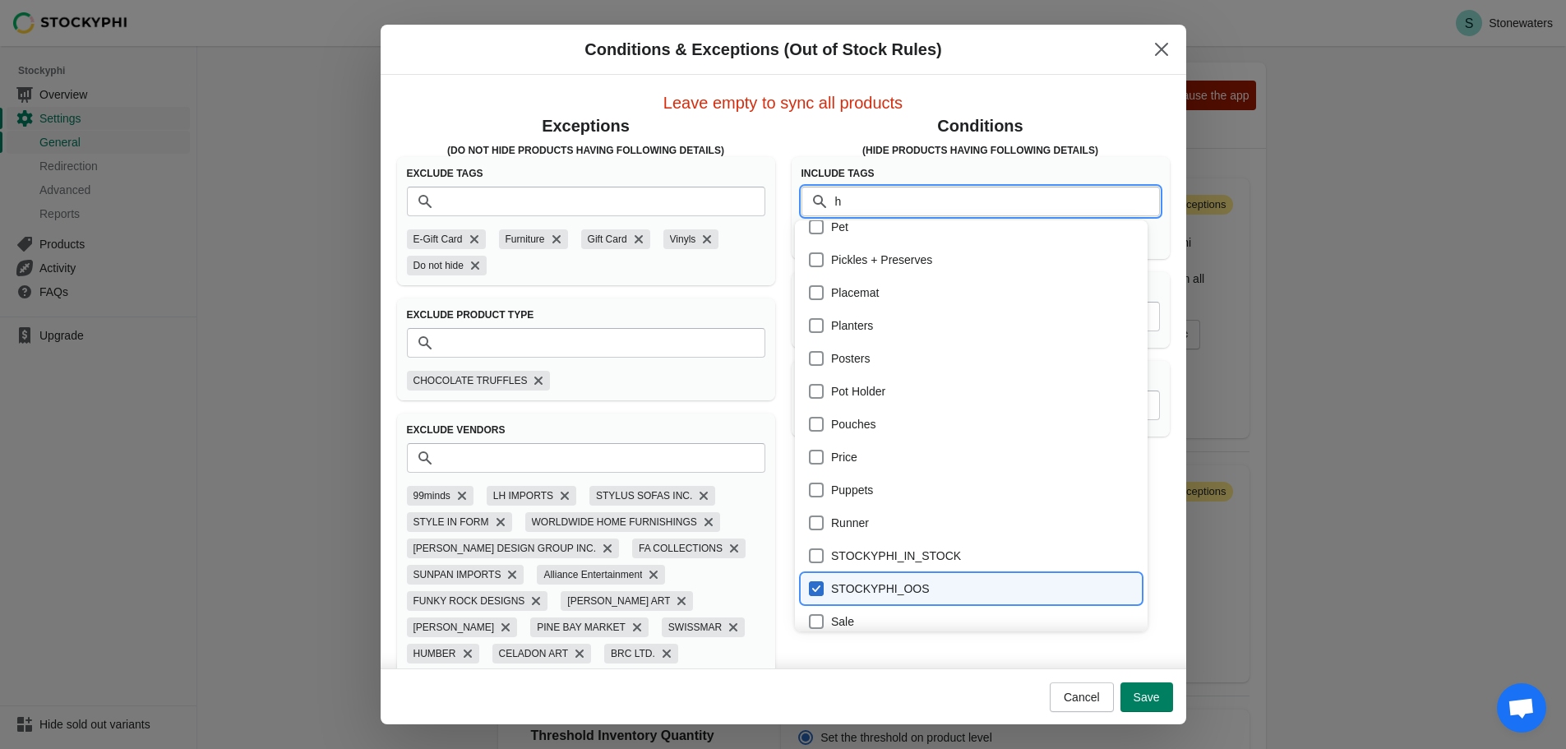
type input "hi"
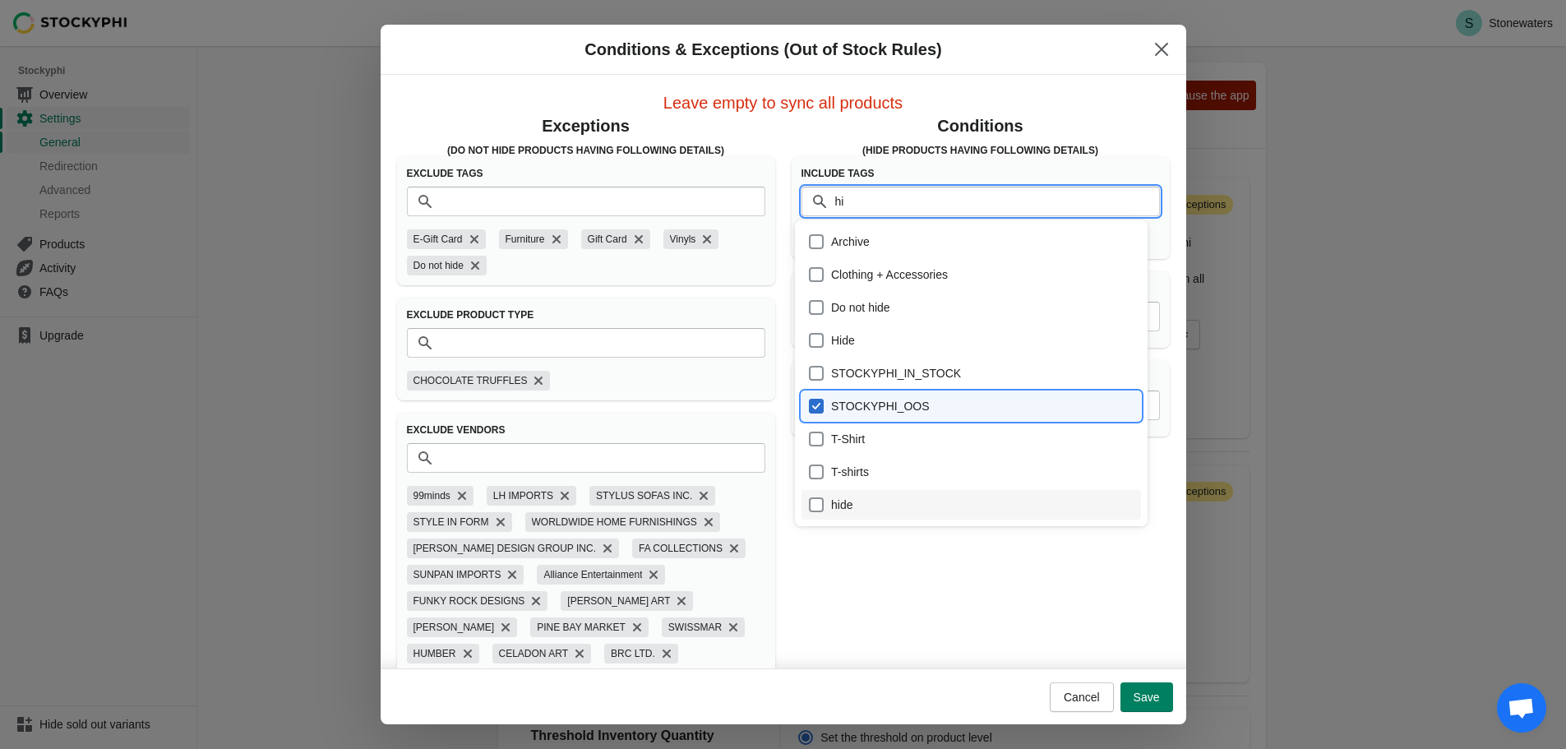
click at [862, 506] on div "hide" at bounding box center [971, 504] width 326 height 23
checkbox input "true"
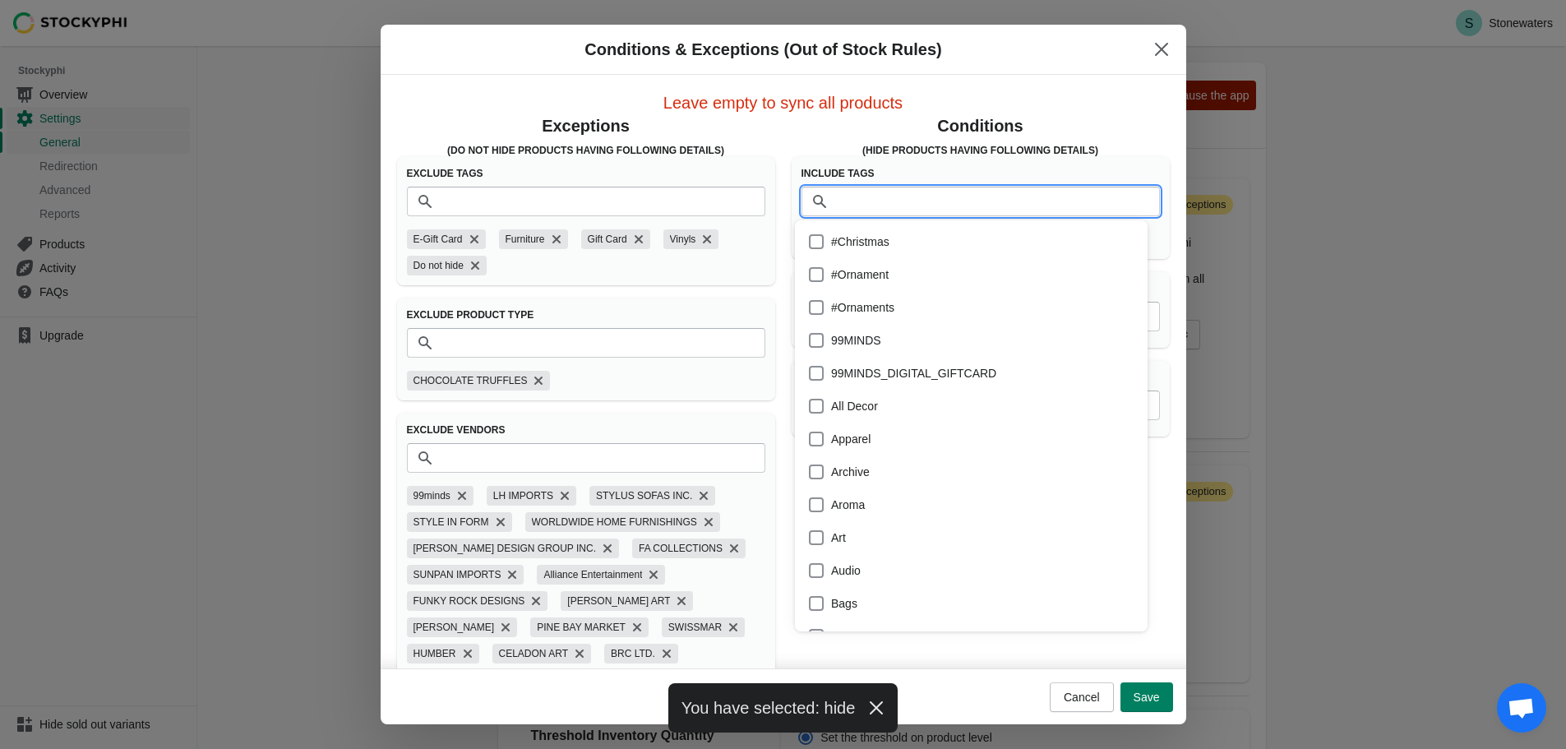
scroll to position [801, 0]
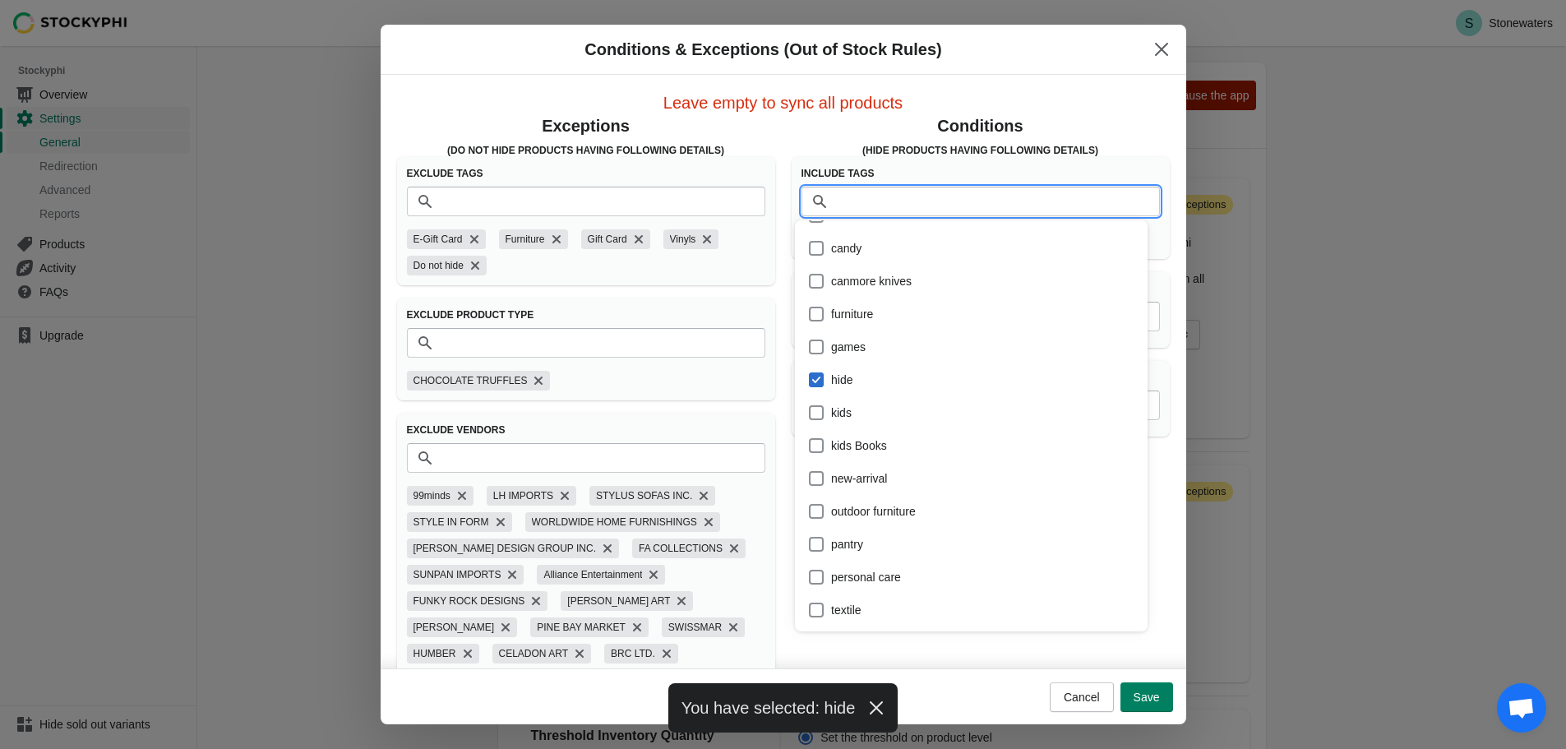
click at [922, 213] on input "Tags" at bounding box center [997, 202] width 326 height 30
click at [812, 160] on div "Include Tags Tags STOCKYPHI OOS hide" at bounding box center [981, 208] width 378 height 102
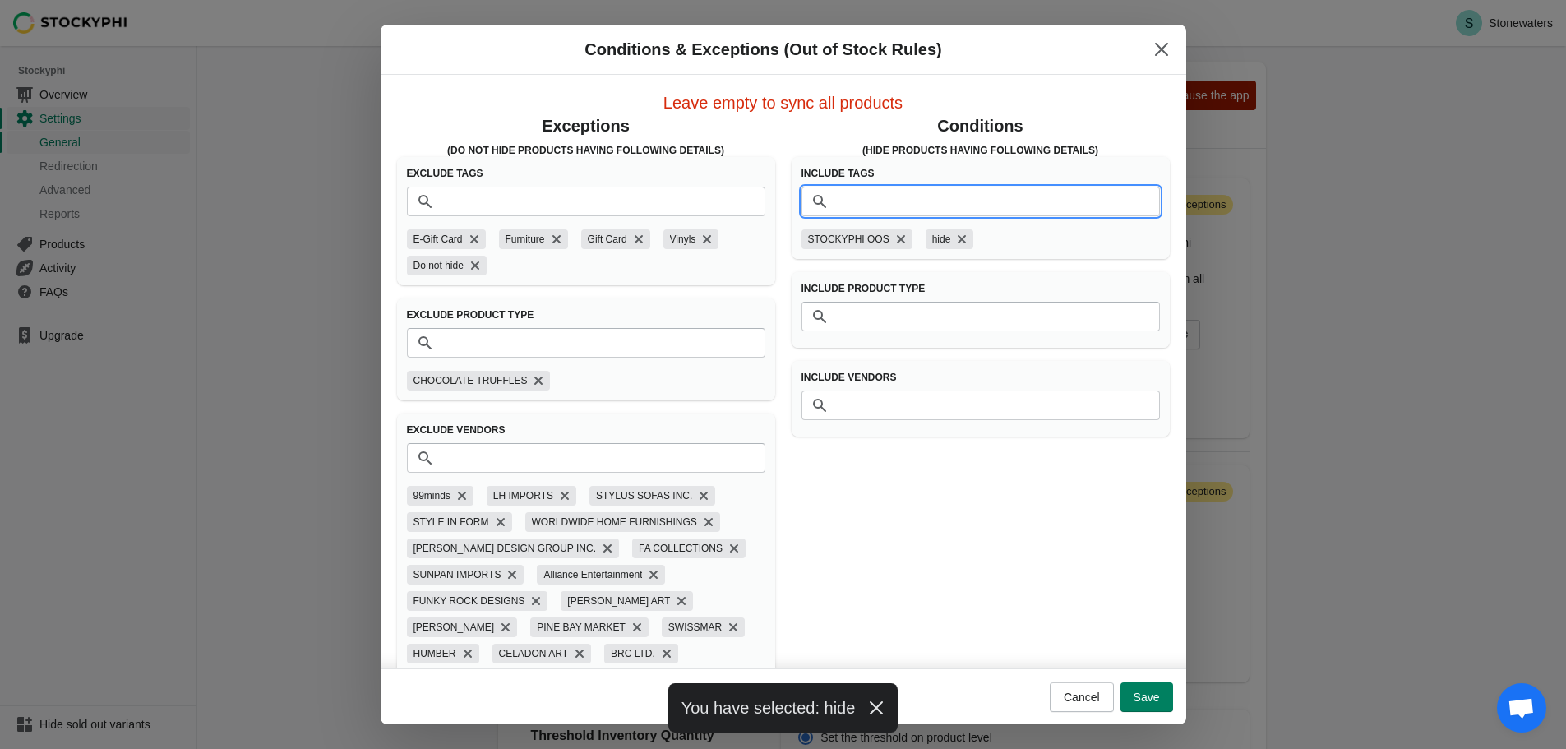
click at [996, 196] on input "Tags" at bounding box center [997, 202] width 326 height 30
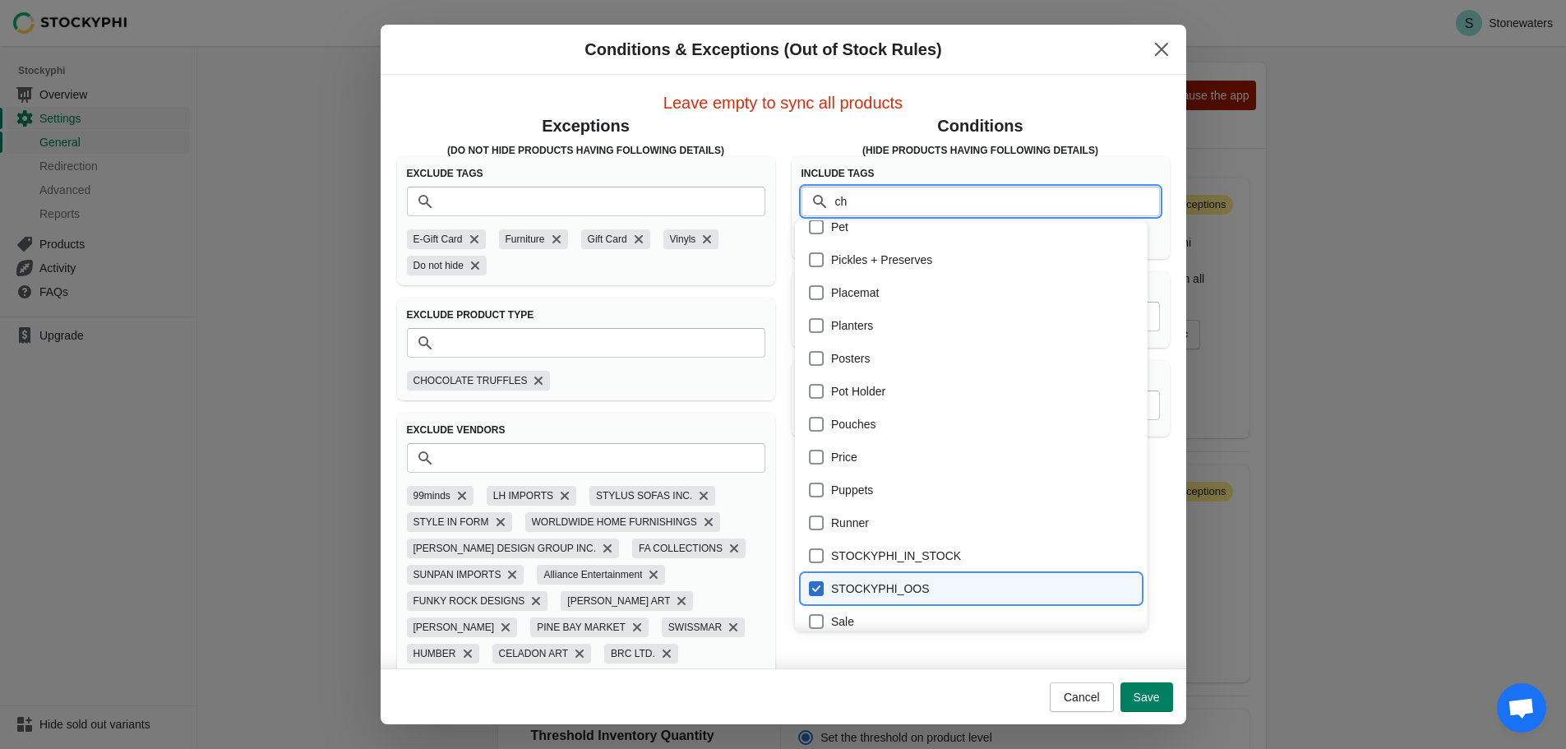
scroll to position [0, 0]
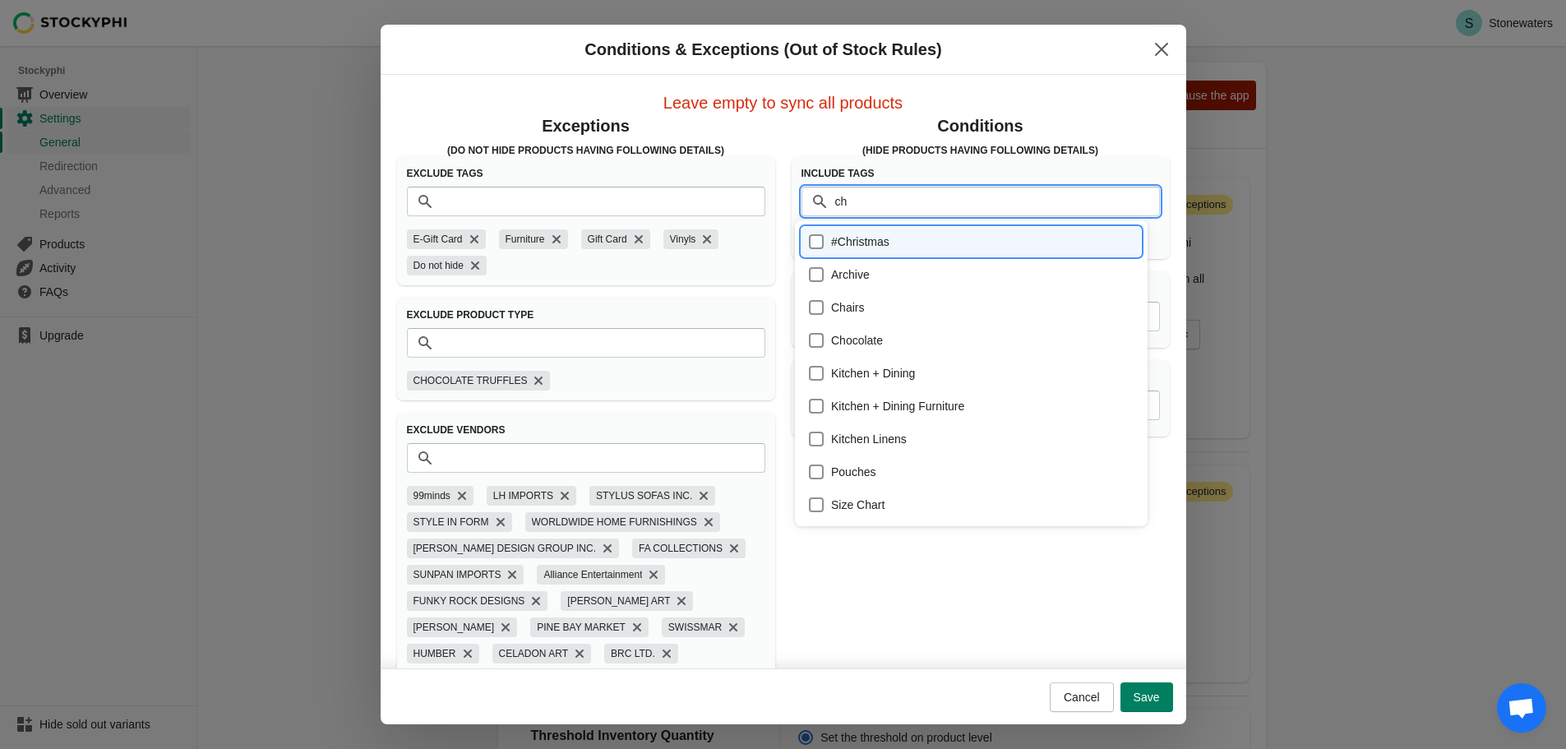
type input "ch"
click at [932, 223] on div "#Christmas Archive Chairs Chocolate Kitchen + Dining Kitchen + Dining Furniture…" at bounding box center [971, 373] width 353 height 306
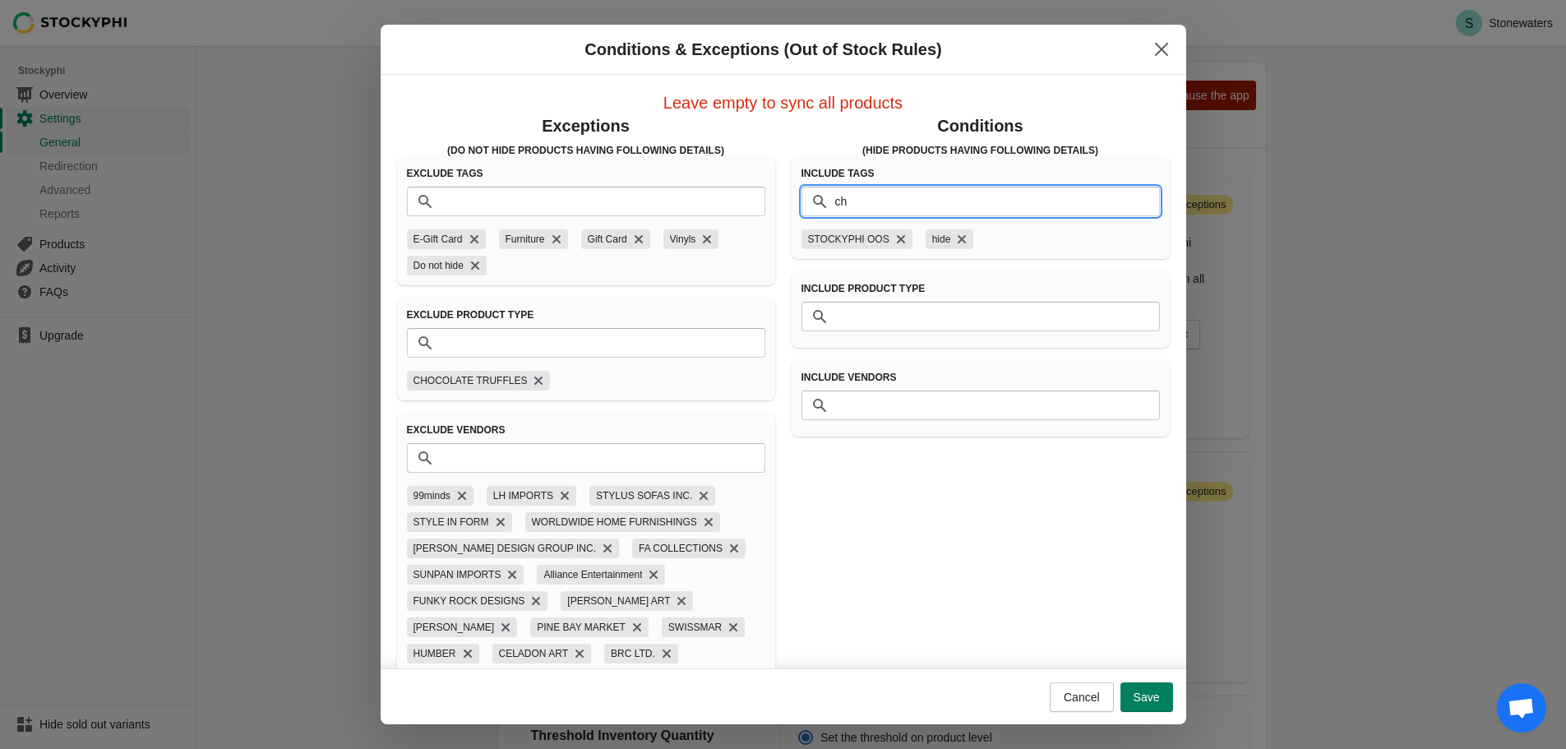
click at [938, 204] on input "ch" at bounding box center [997, 202] width 326 height 30
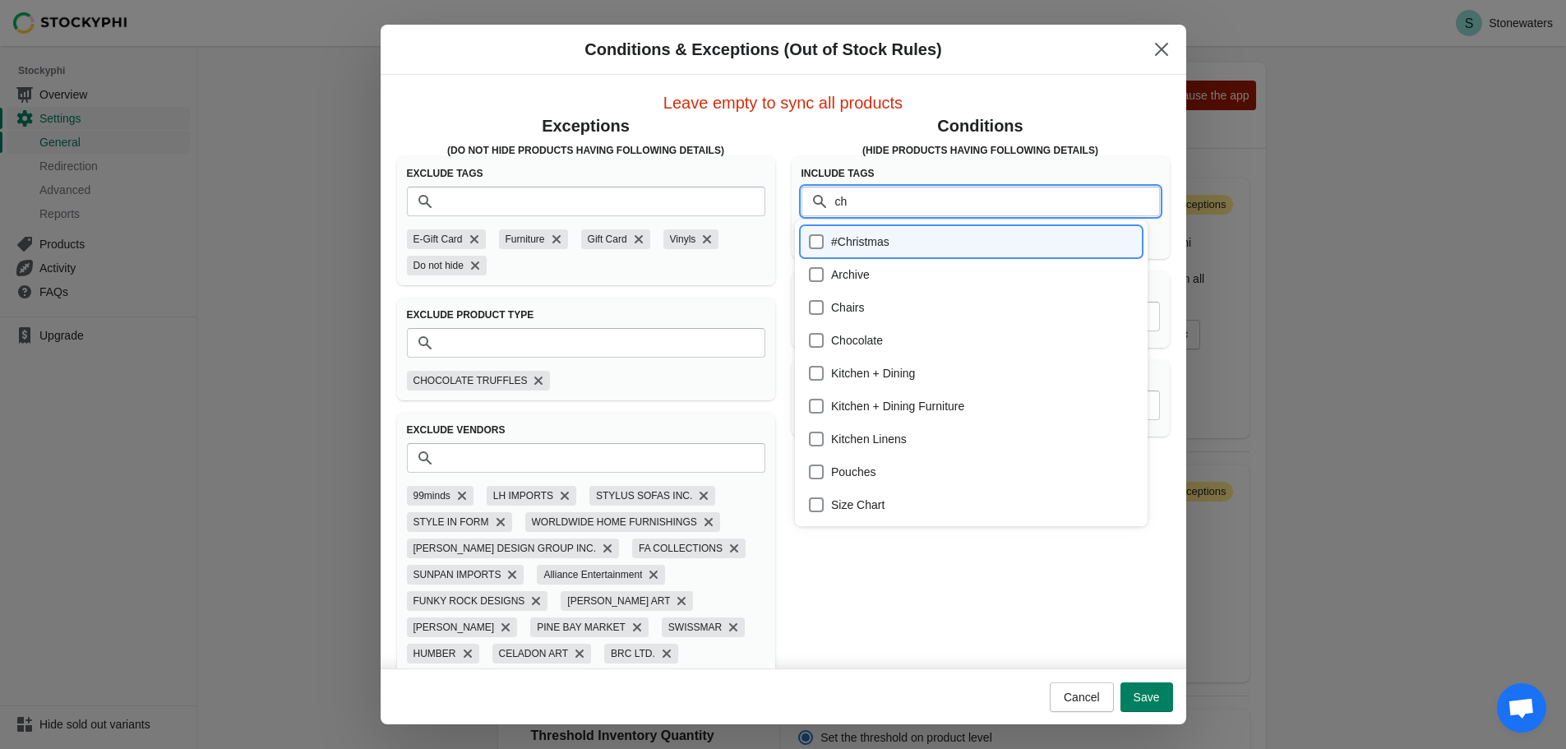
click at [909, 243] on div "#Christmas" at bounding box center [971, 241] width 326 height 23
checkbox input "true"
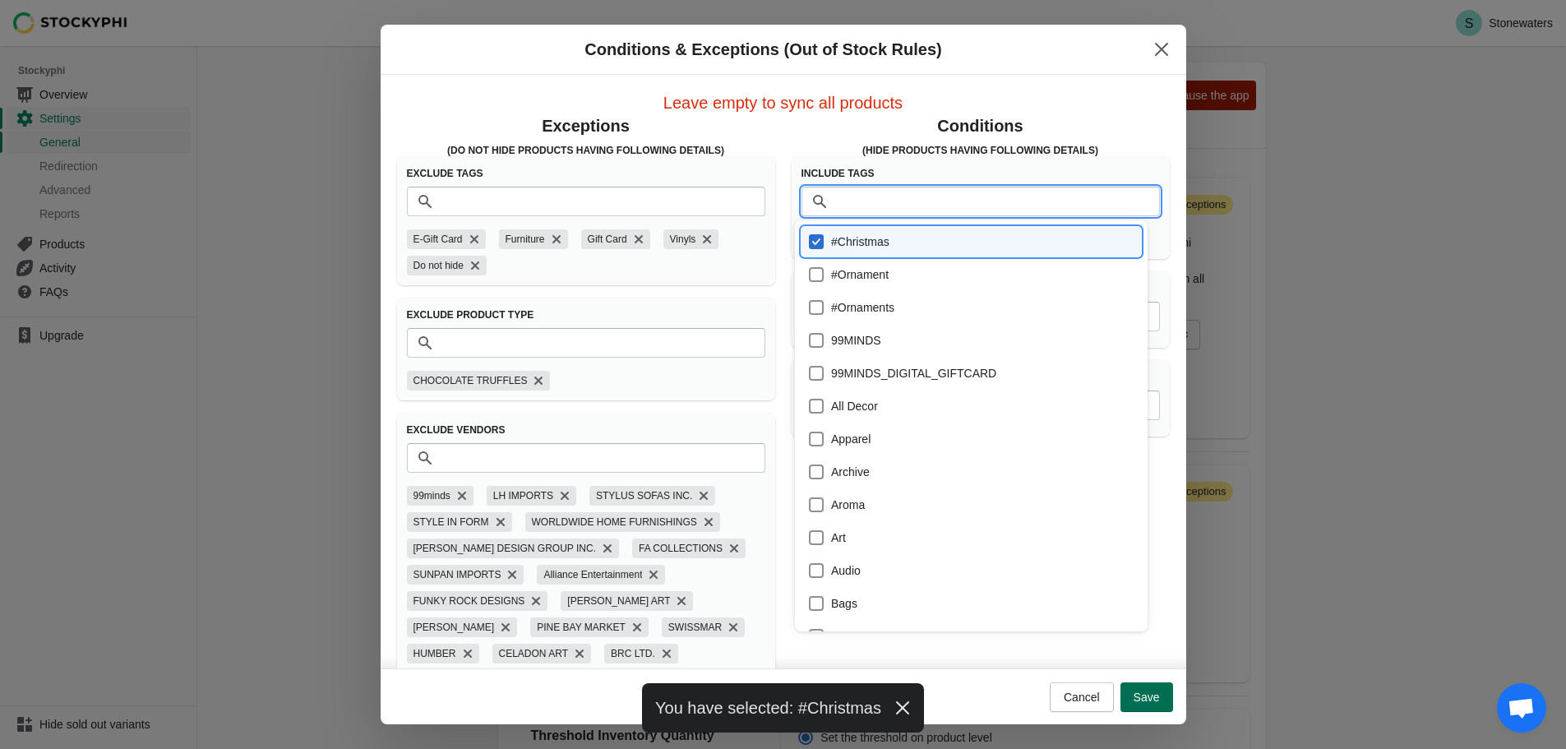
click at [1144, 693] on span "Save" at bounding box center [1147, 697] width 26 height 13
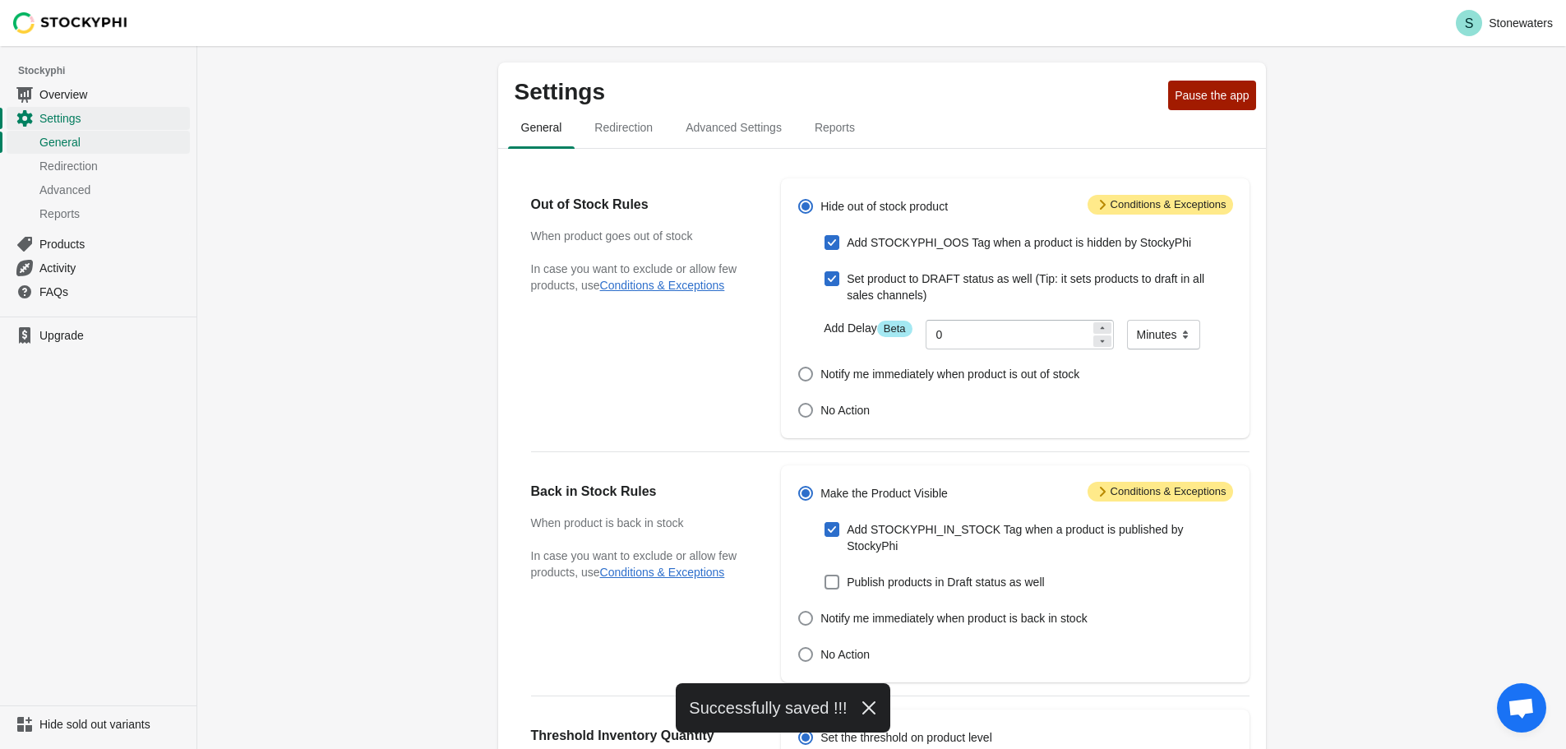
scroll to position [451, 0]
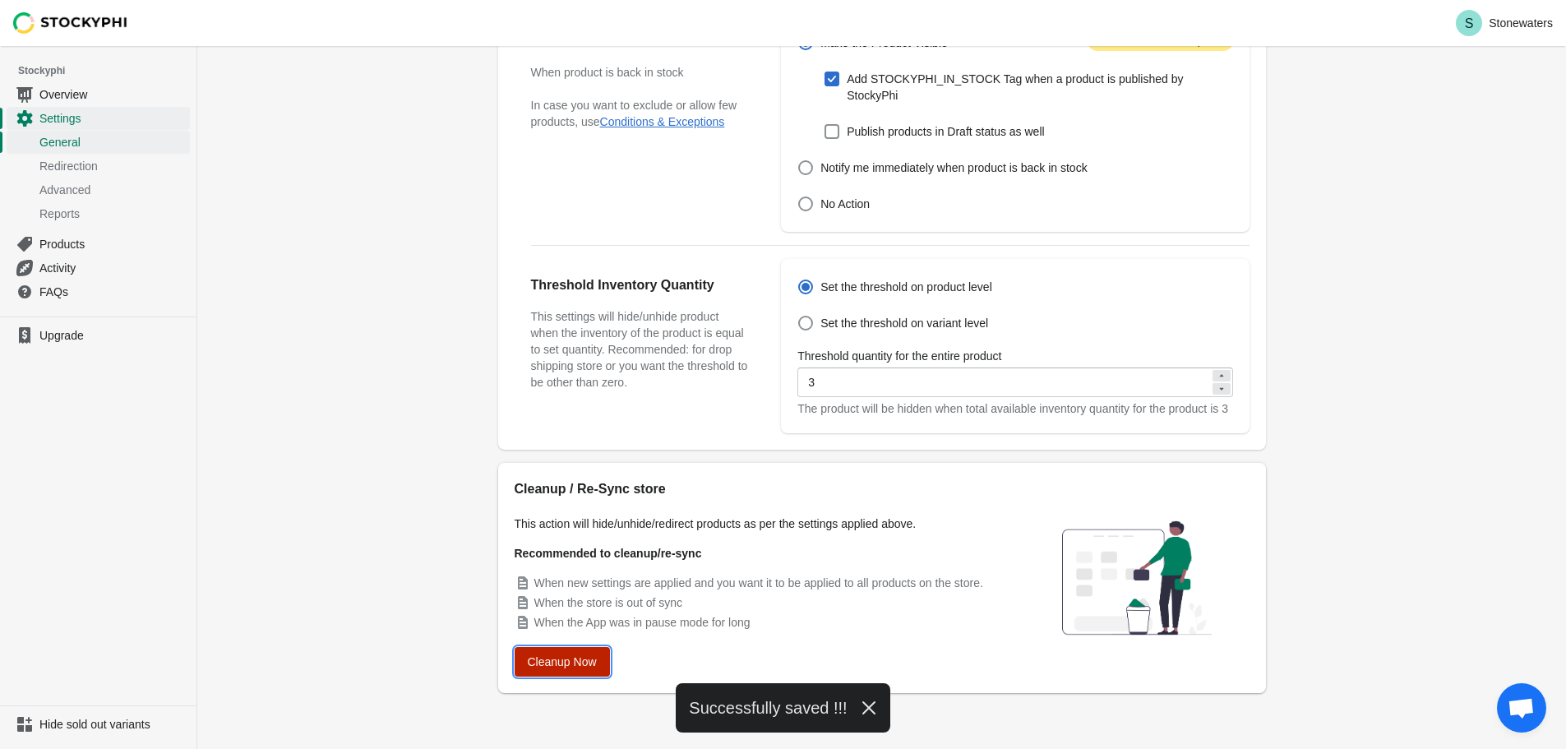
click at [572, 662] on span "Cleanup Now" at bounding box center [562, 661] width 69 height 13
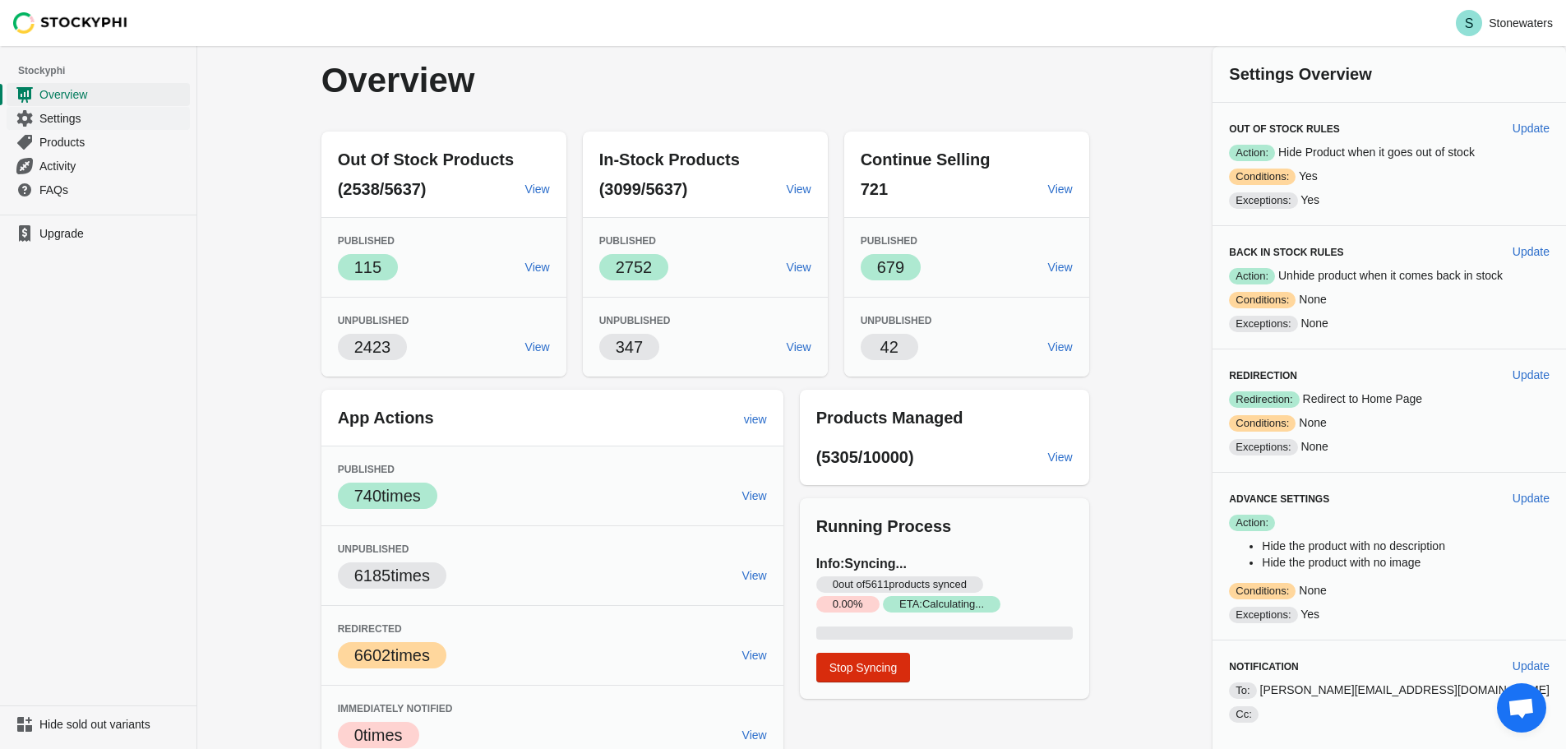
click at [102, 118] on span "Settings" at bounding box center [112, 118] width 147 height 16
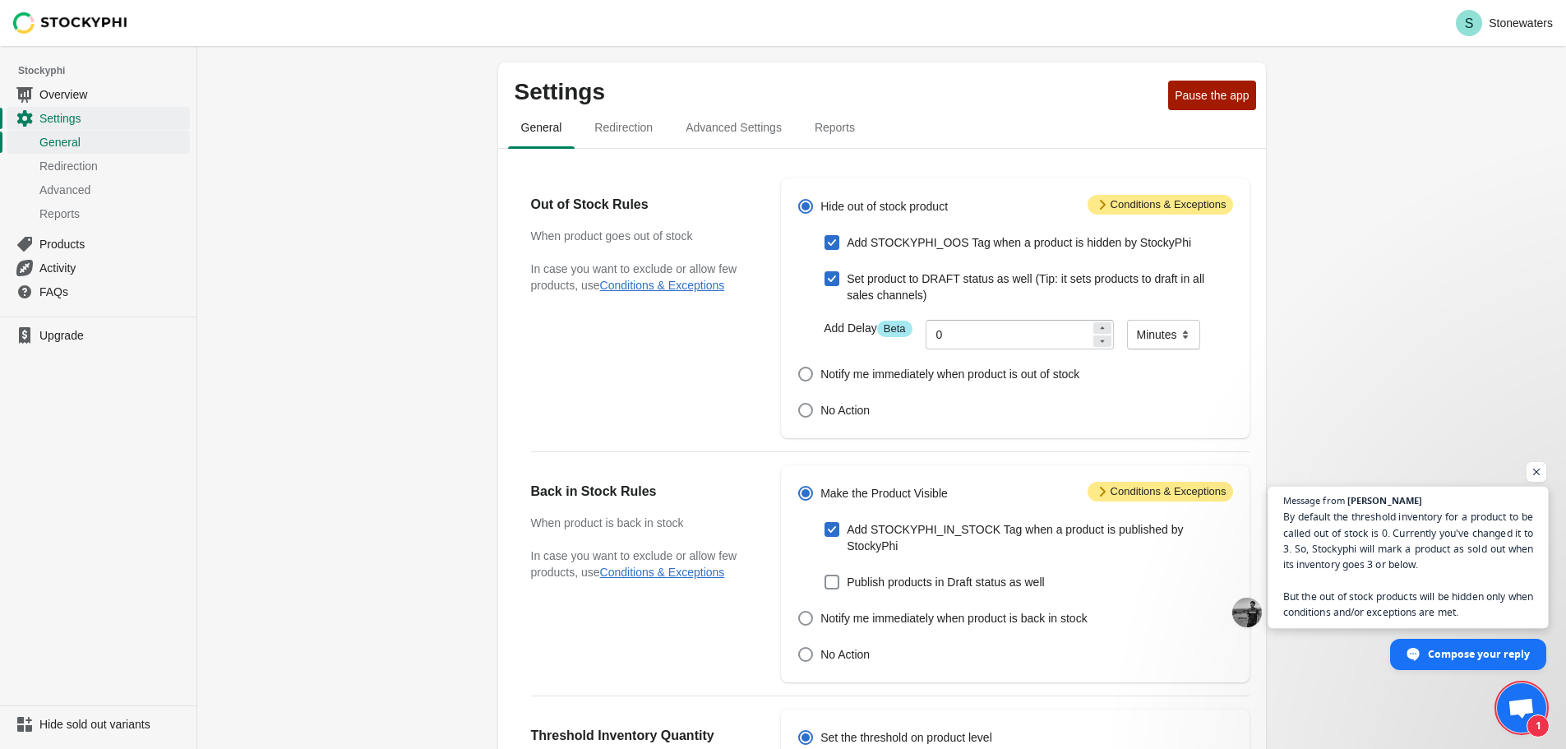
click at [1379, 572] on span "By default the threshold inventory for a product to be called out of stock is 0…" at bounding box center [1408, 564] width 251 height 111
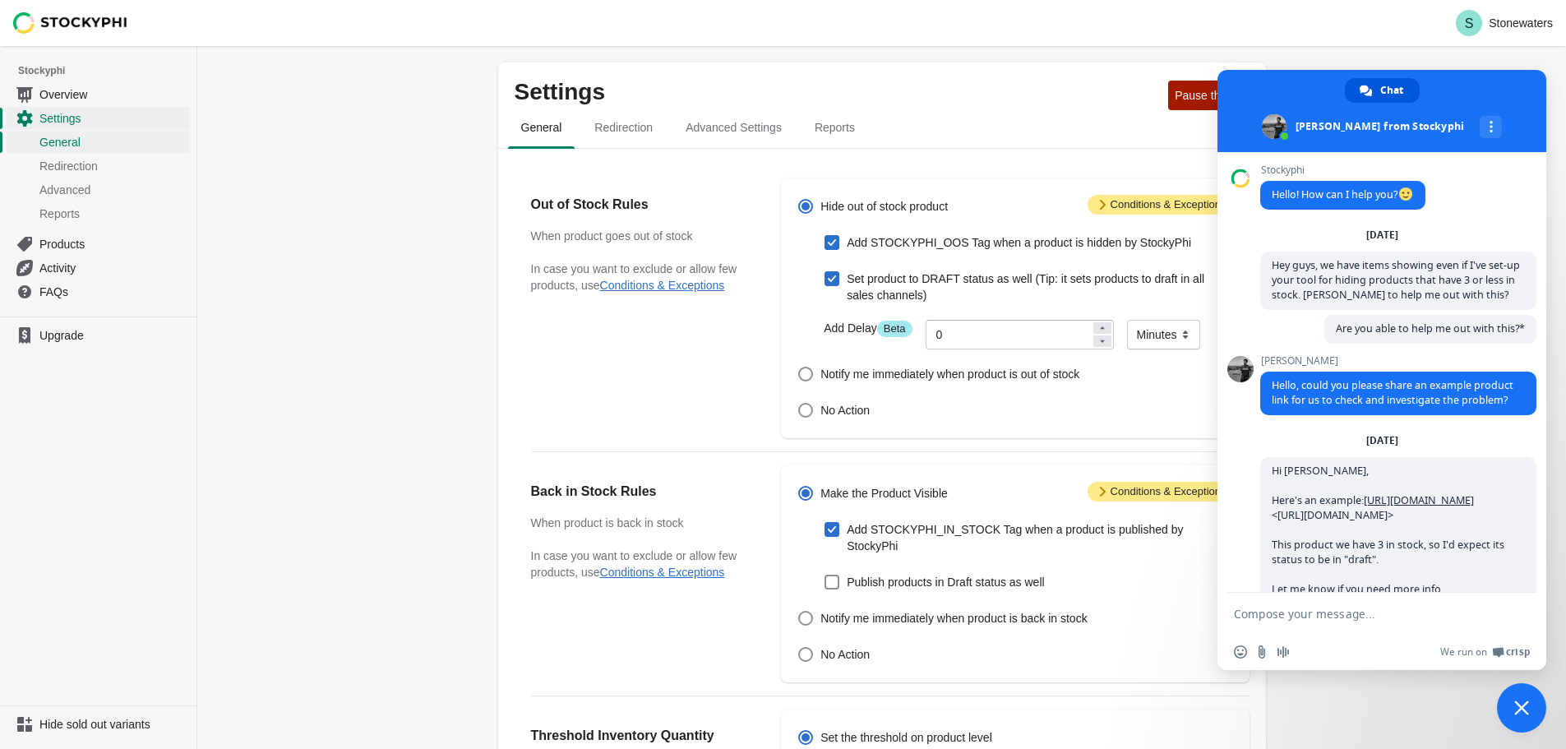
scroll to position [1473, 0]
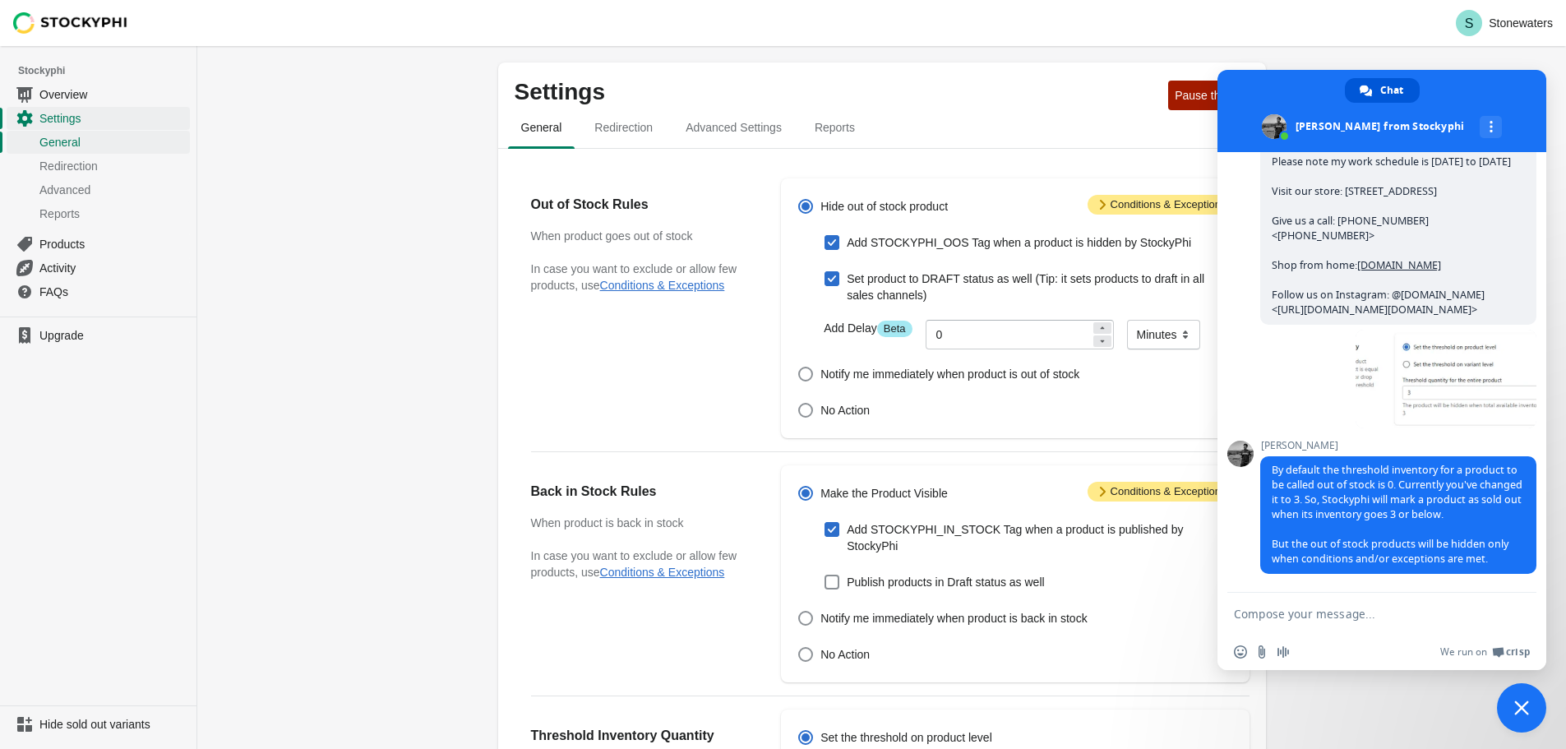
click at [1128, 208] on span "Attention Conditions & Exceptions" at bounding box center [1161, 205] width 146 height 20
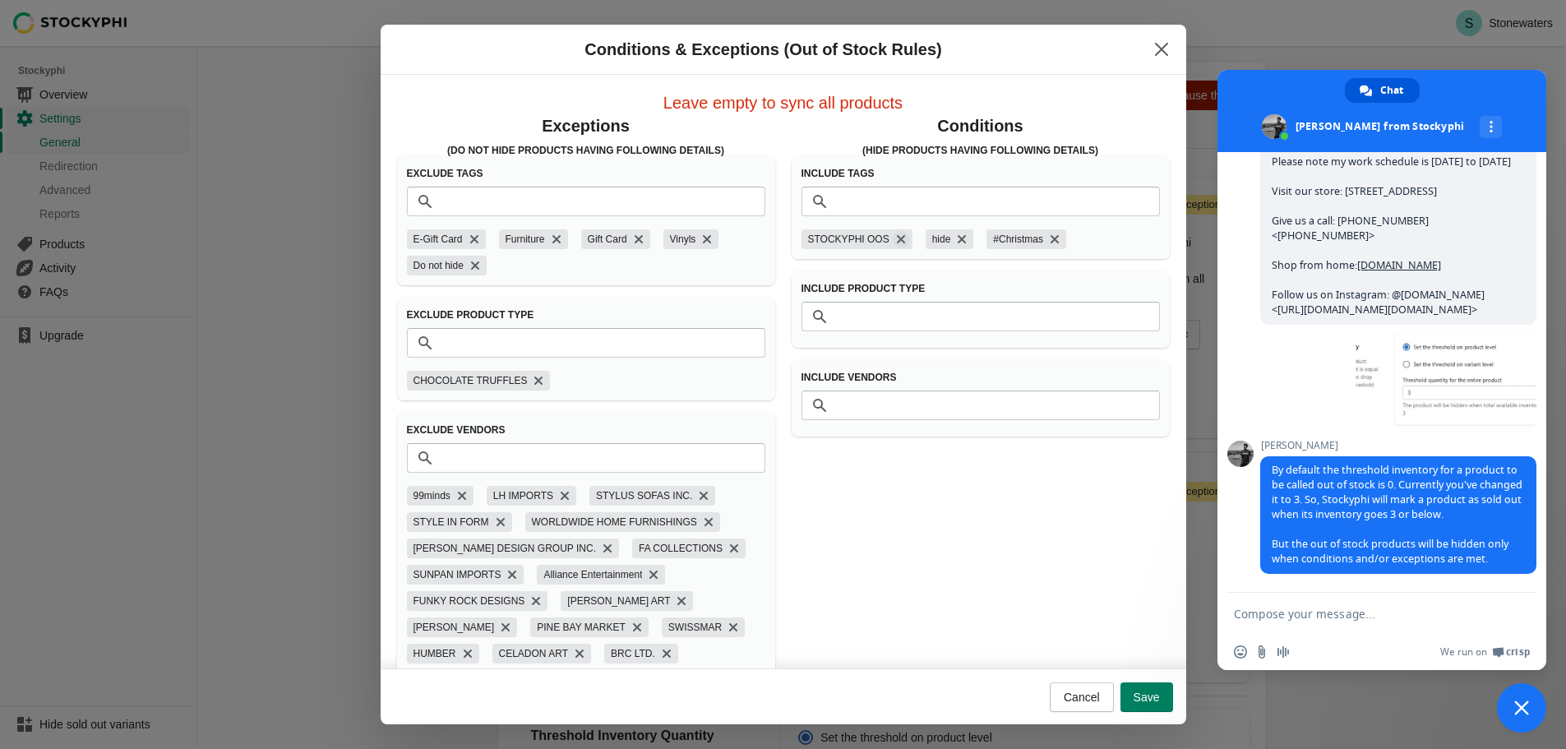
click at [897, 240] on icon "Remove STOCKYPHI OOS" at bounding box center [901, 239] width 8 height 8
click at [832, 243] on icon "Remove hide" at bounding box center [837, 239] width 16 height 16
click at [863, 239] on icon "Remove #Christmas" at bounding box center [869, 239] width 16 height 16
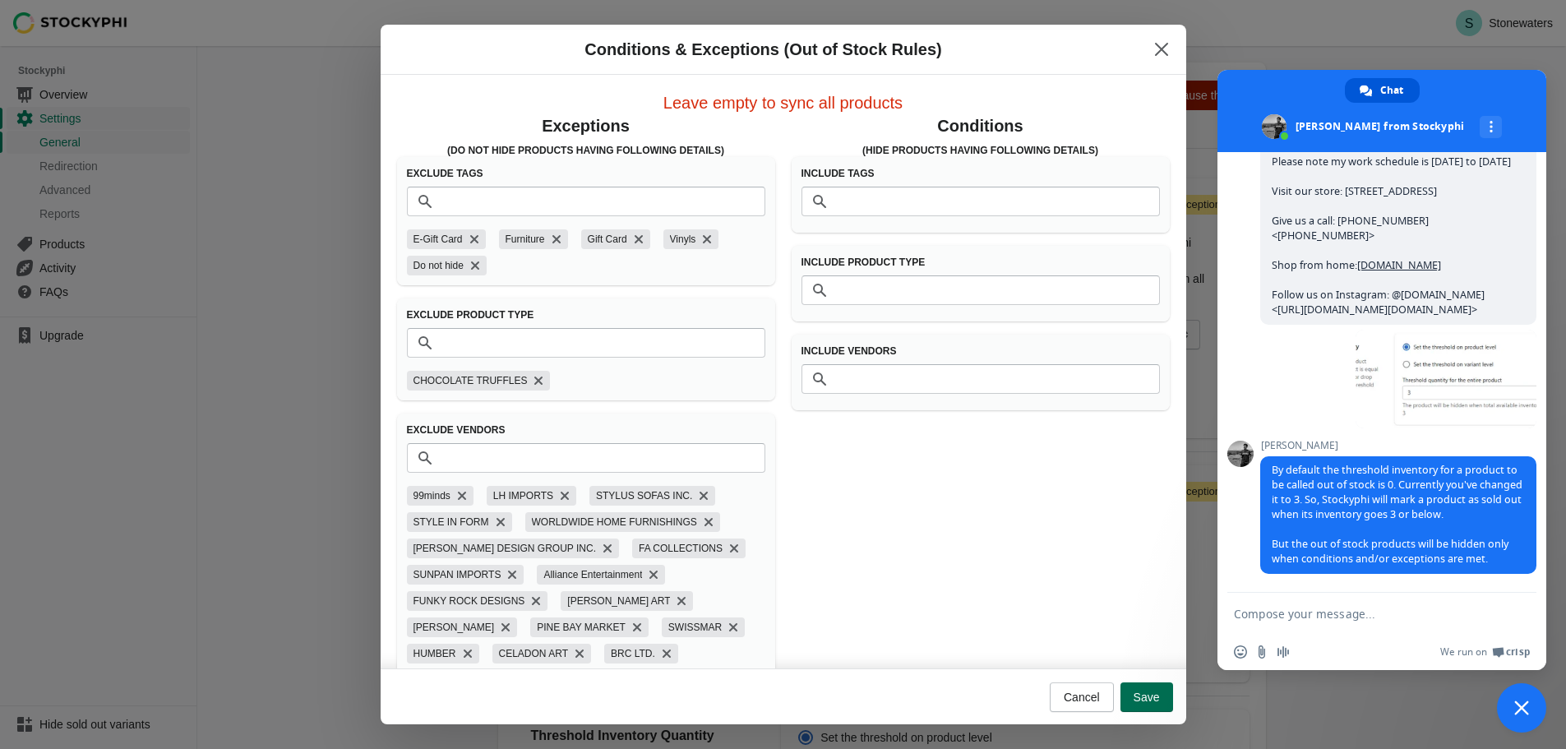
click at [1146, 703] on span "Save" at bounding box center [1147, 697] width 26 height 13
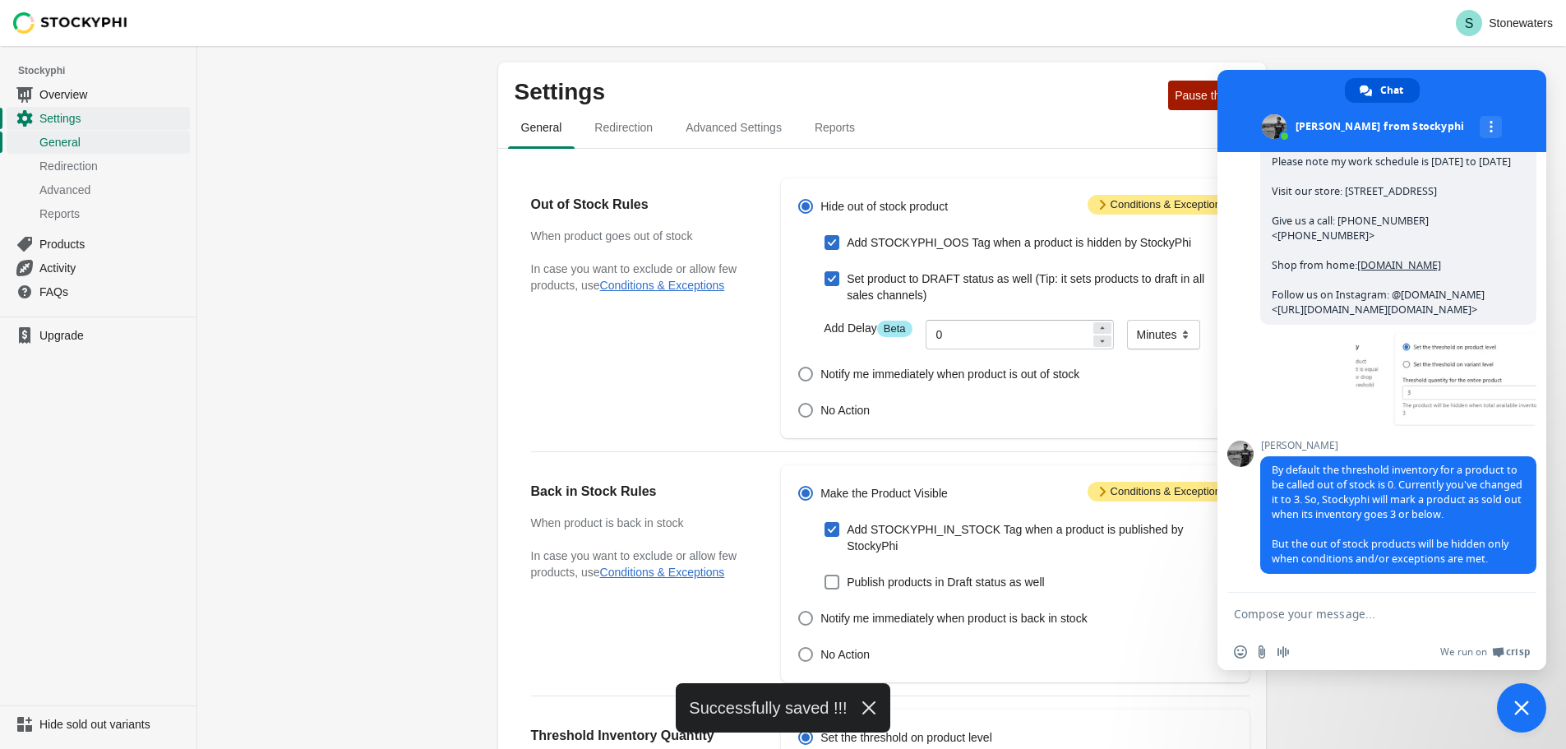
click at [1357, 613] on textarea "Compose your message..." at bounding box center [1364, 614] width 260 height 15
click at [1164, 201] on span "Attention Conditions & Exceptions" at bounding box center [1161, 205] width 146 height 20
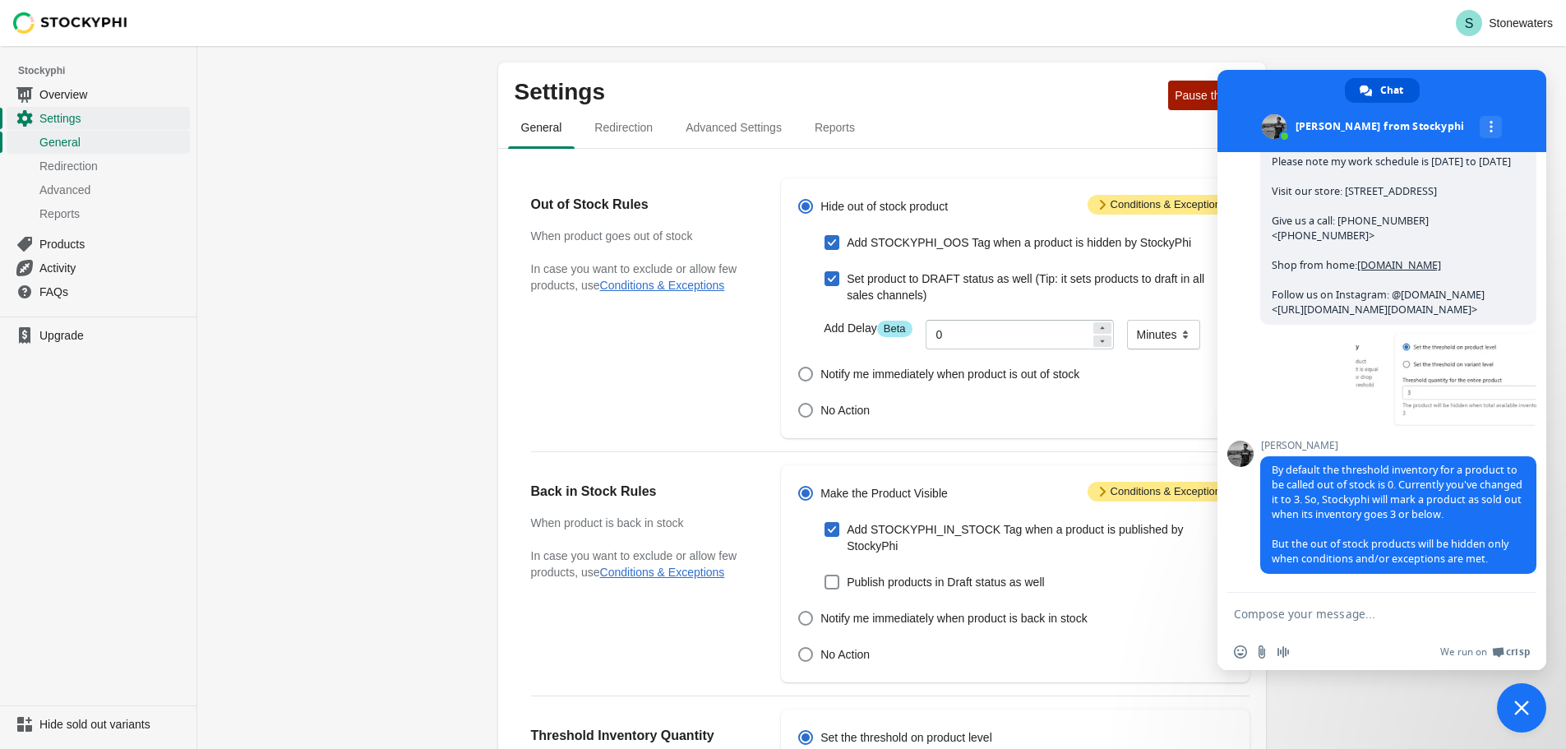
click at [1103, 204] on div "Skip to content S Stonewaters Stockyphi Overview Settings General Redirection A…" at bounding box center [783, 599] width 1566 height 1199
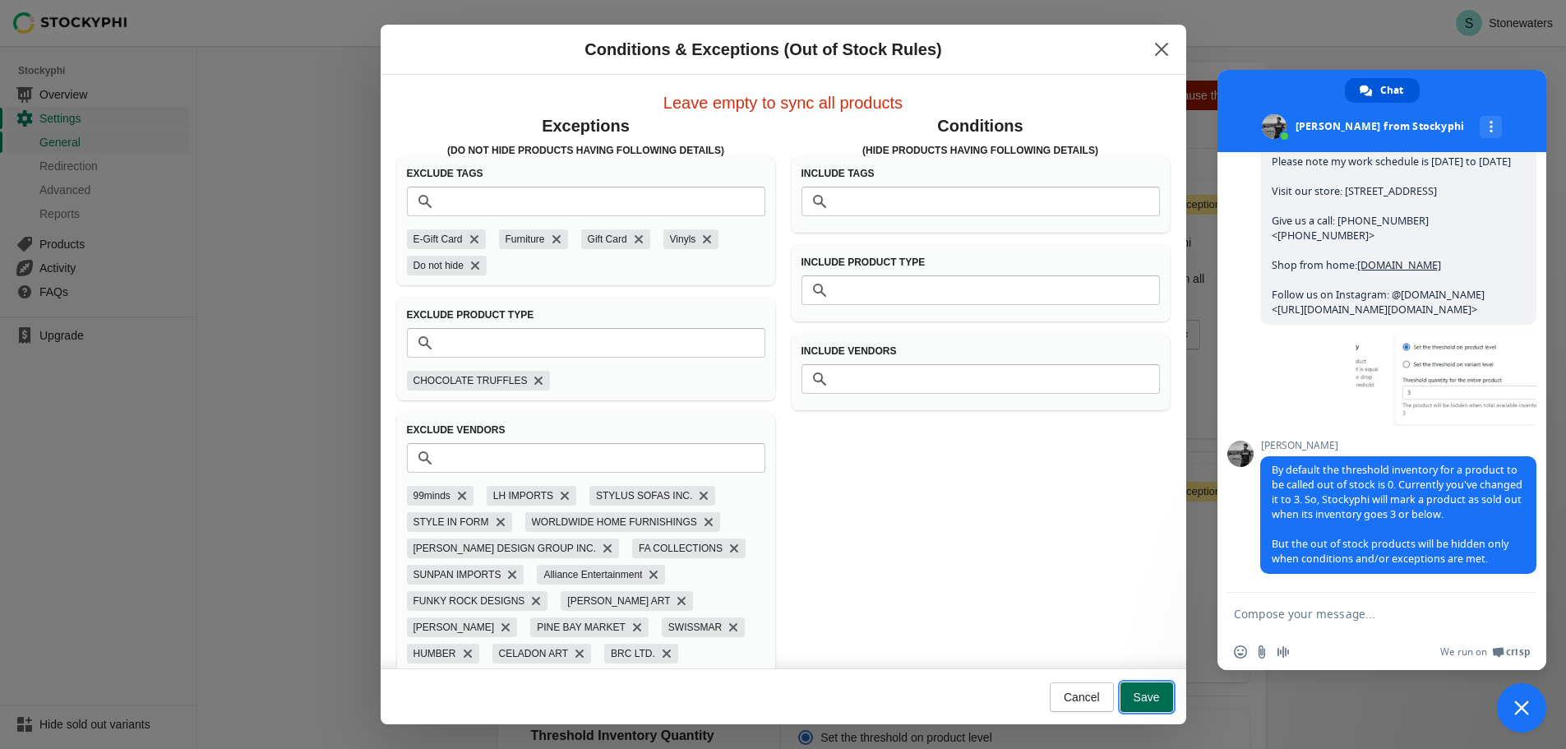
click at [1139, 699] on span "Save" at bounding box center [1147, 697] width 26 height 13
click at [1158, 43] on icon "Close" at bounding box center [1161, 49] width 16 height 16
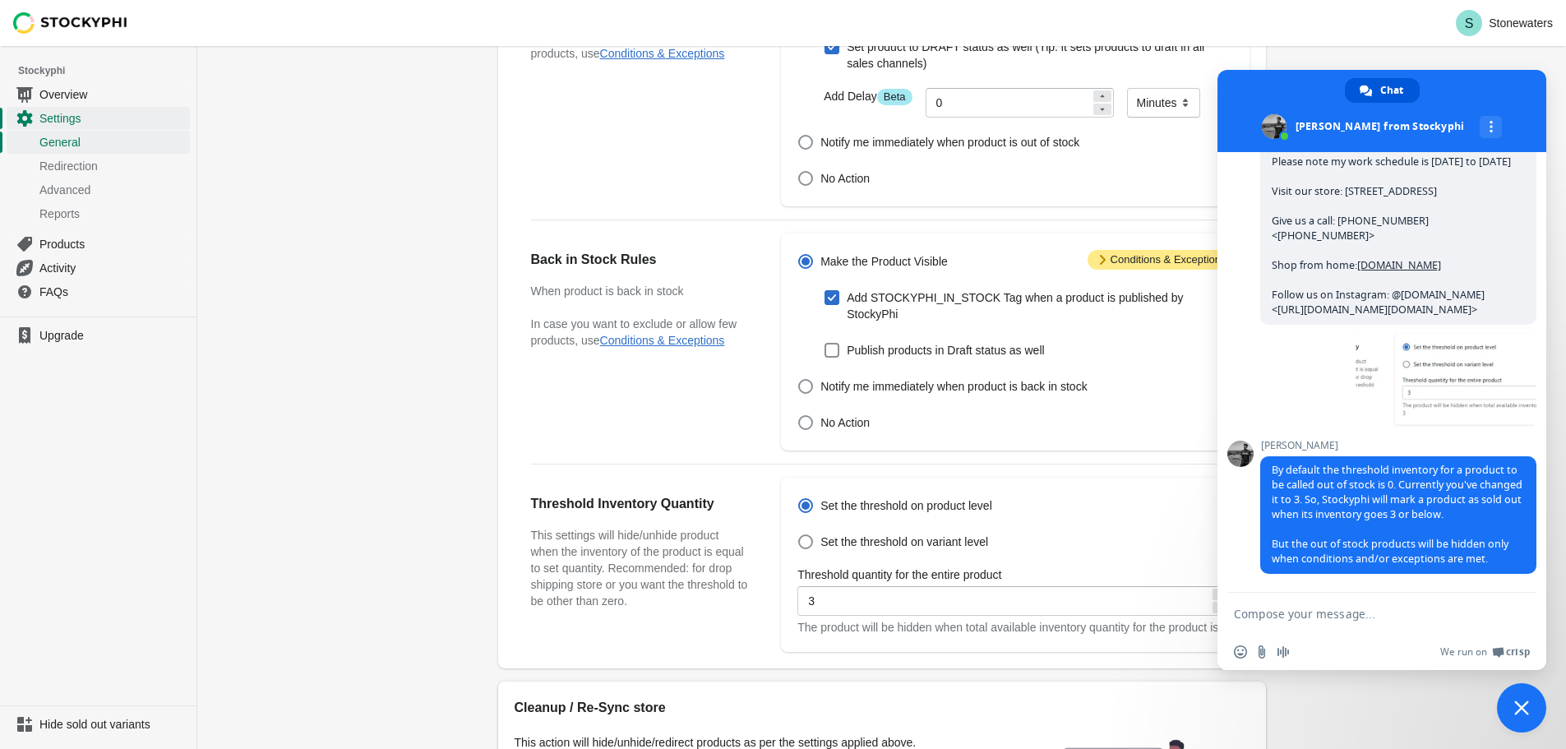
scroll to position [451, 0]
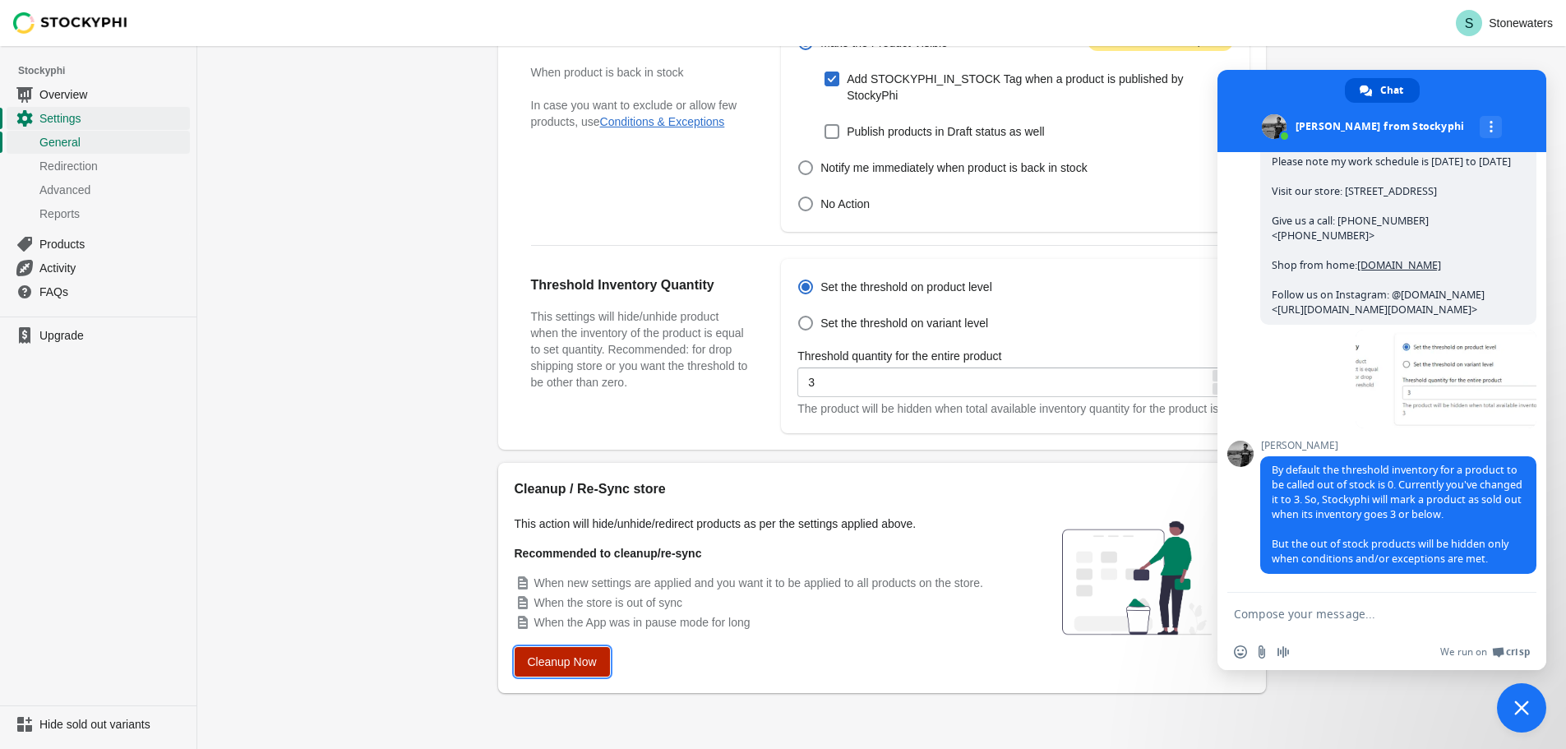
click at [583, 668] on span "Cleanup Now" at bounding box center [562, 661] width 69 height 13
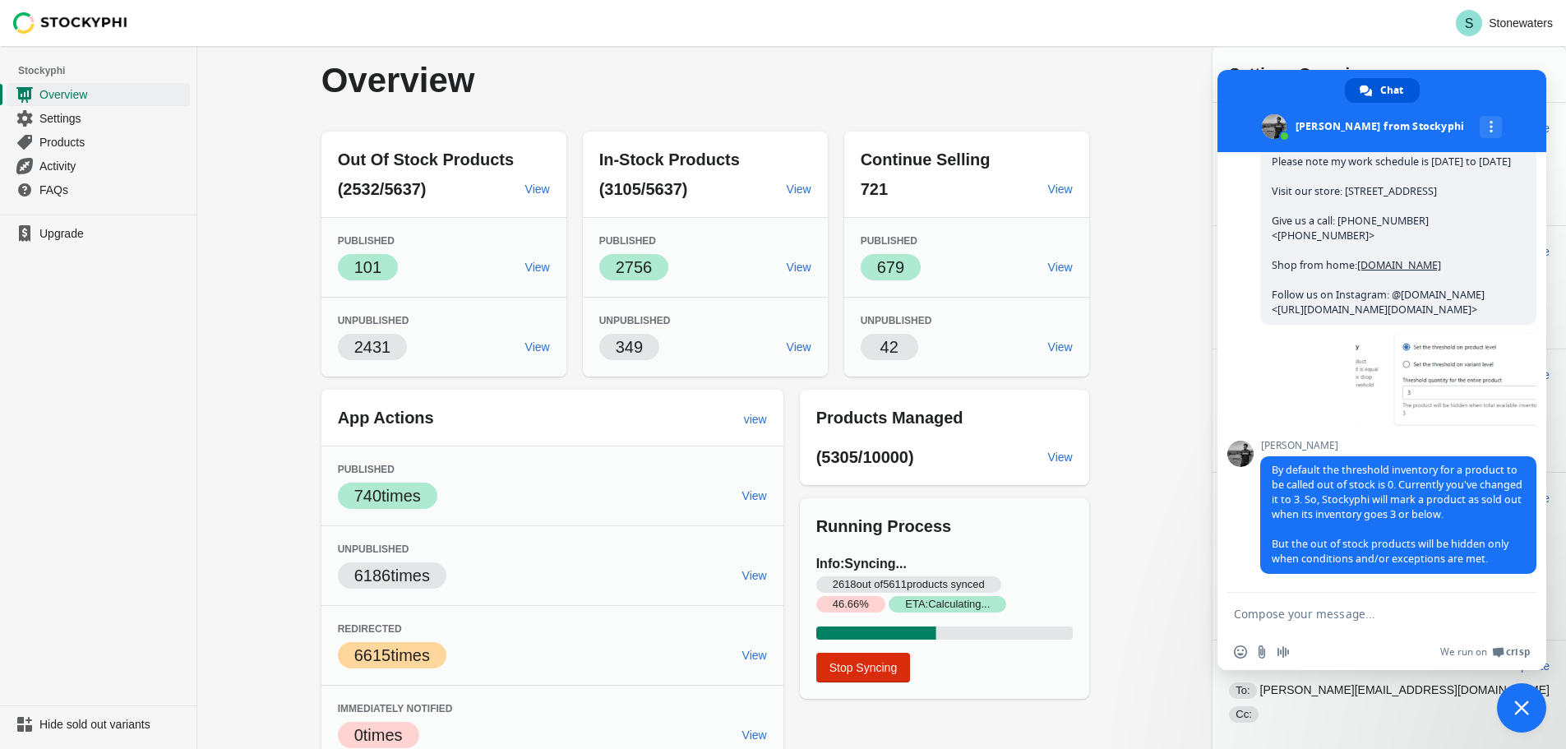
click at [1328, 606] on form at bounding box center [1364, 615] width 260 height 44
click at [1324, 619] on textarea "Compose your message..." at bounding box center [1364, 614] width 260 height 15
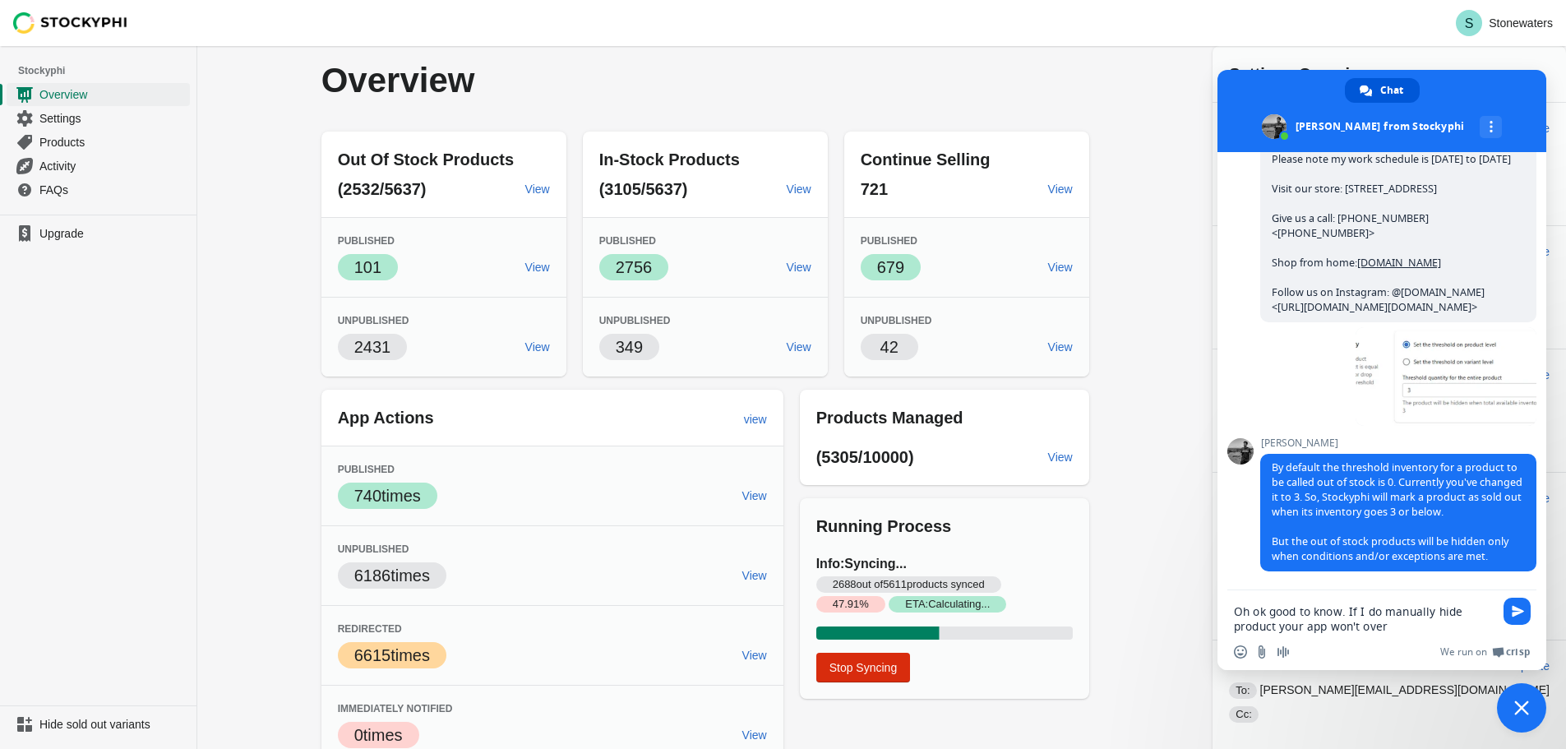
click at [1278, 625] on textarea "Oh ok good to know. If I do manually hide product your app won't over" at bounding box center [1364, 619] width 260 height 30
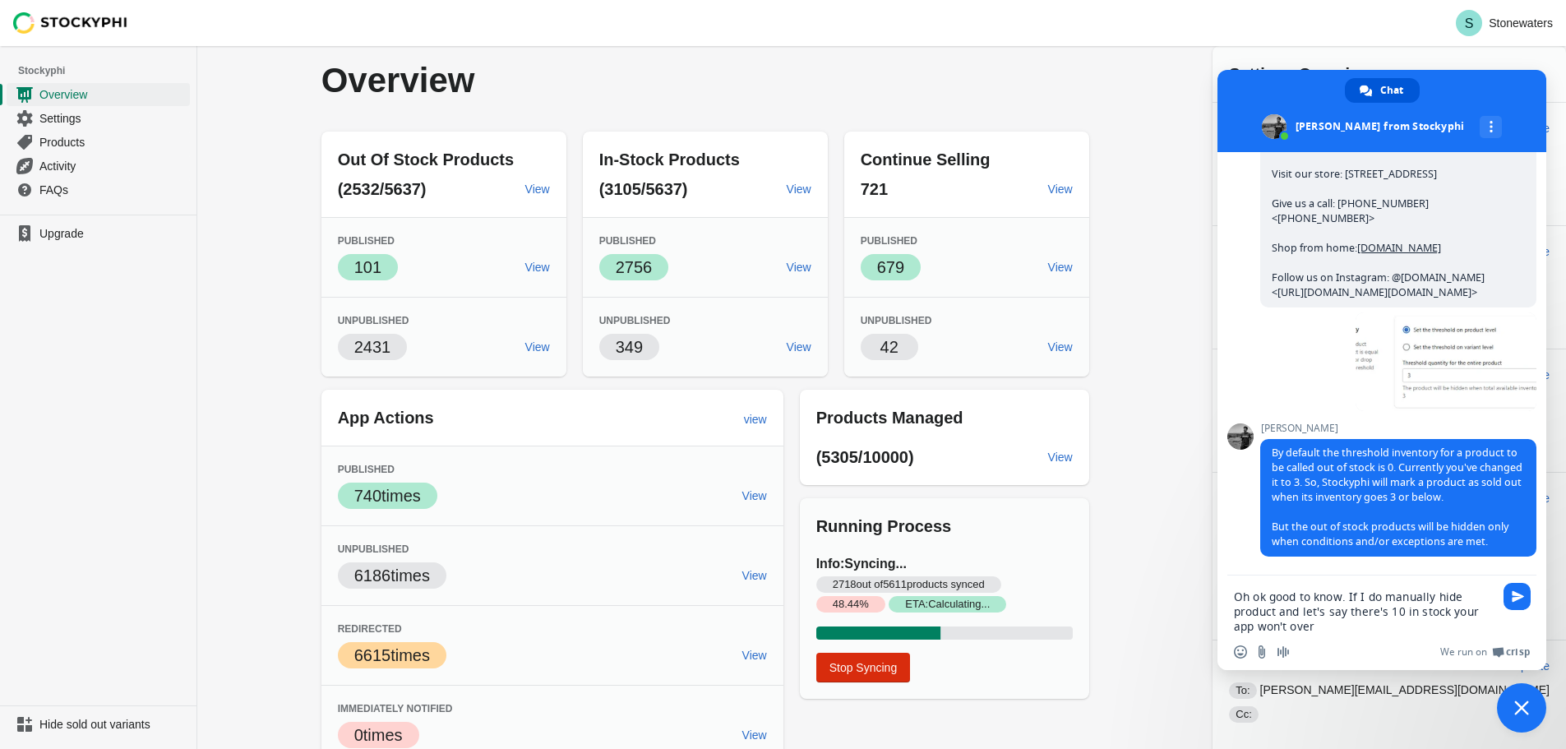
click at [1388, 635] on div "Insert an emoji Send a file Audio message We run on Crisp" at bounding box center [1381, 652] width 329 height 36
click at [1387, 627] on textarea "Oh ok good to know. If I do manually hide product and let's say there's 10 in s…" at bounding box center [1364, 611] width 260 height 44
type textarea "Oh ok good to know. If I do manually hide product and let's say there's 10 in s…"
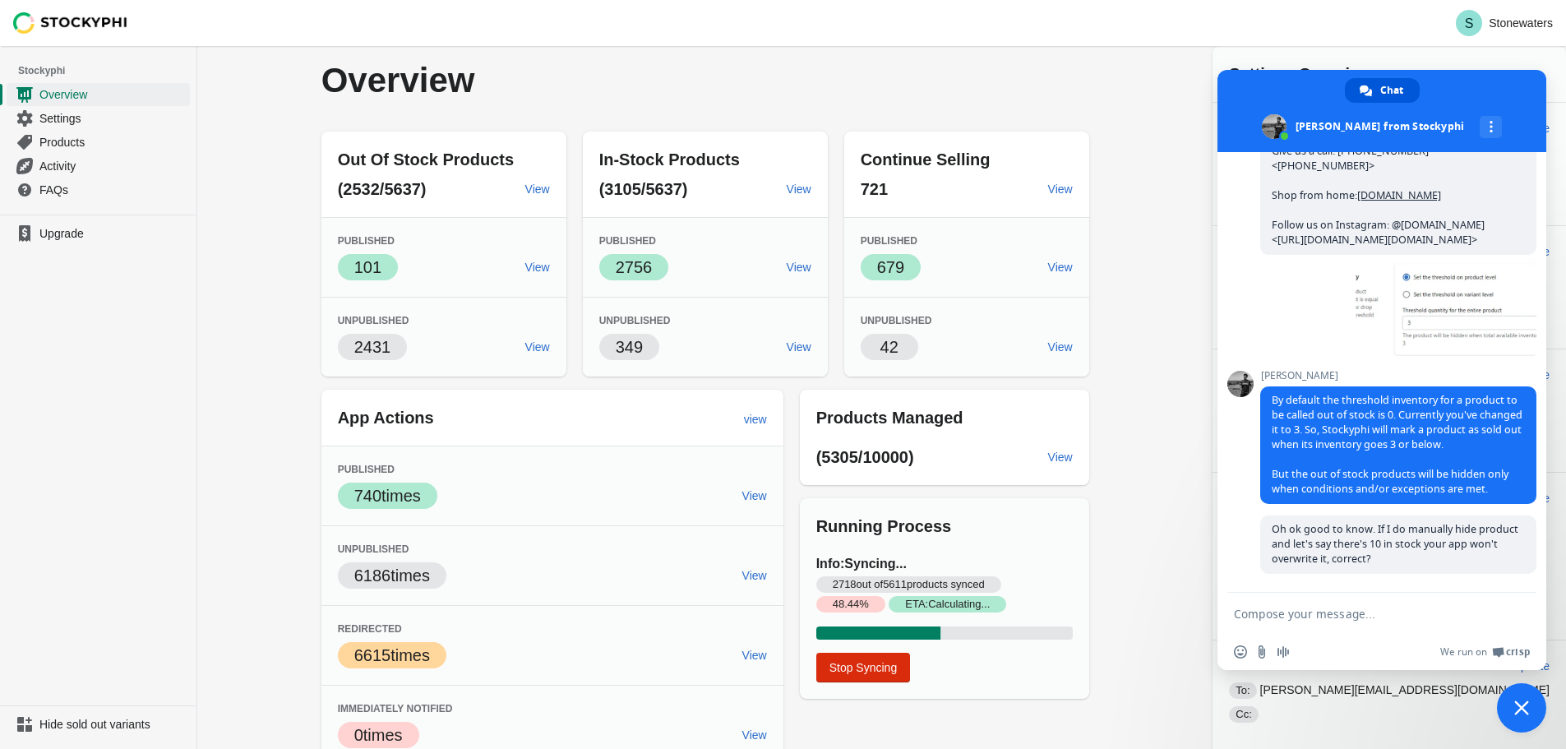
scroll to position [1543, 0]
click at [1330, 608] on textarea "Compose your message..." at bounding box center [1364, 614] width 260 height 15
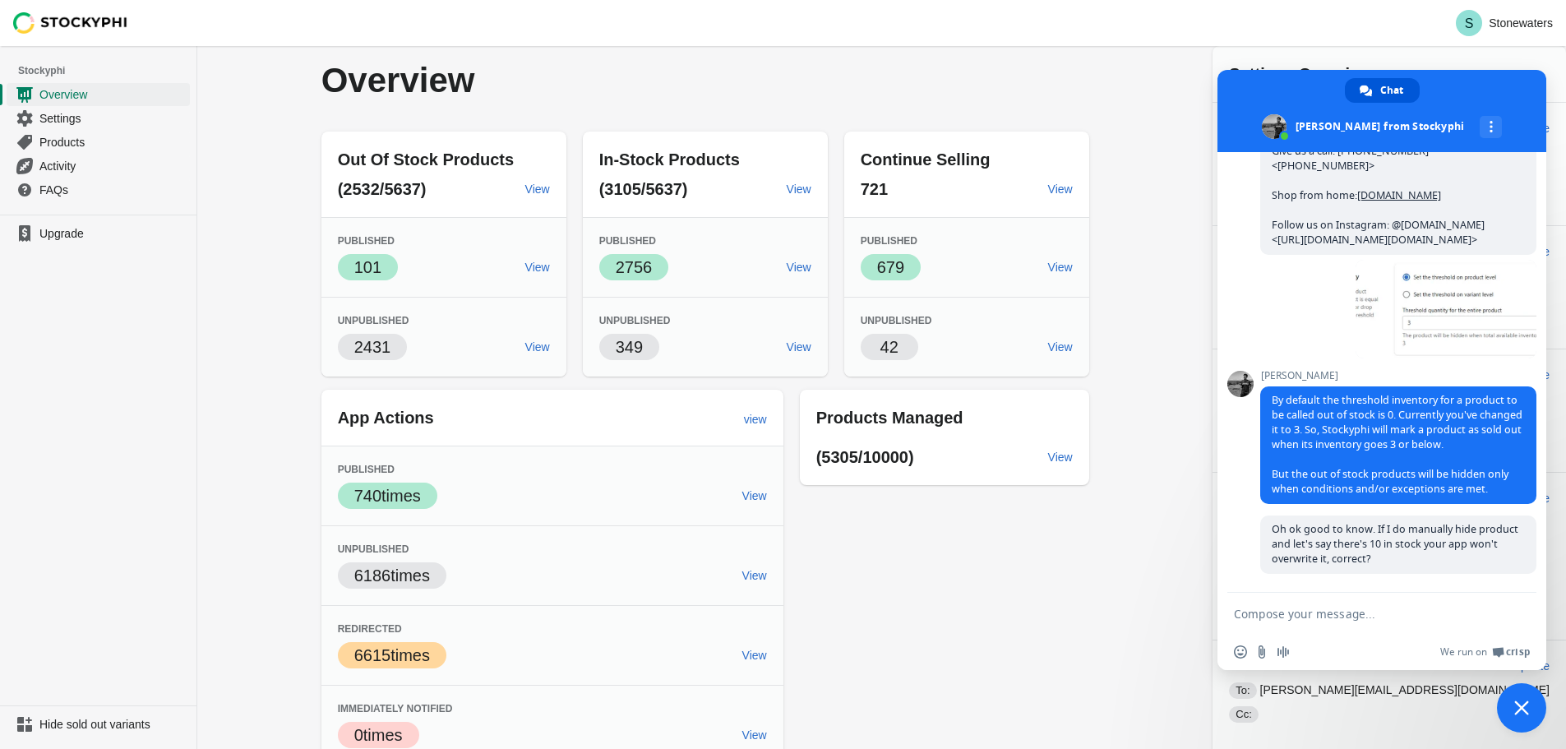
click at [1496, 85] on span at bounding box center [1381, 111] width 329 height 82
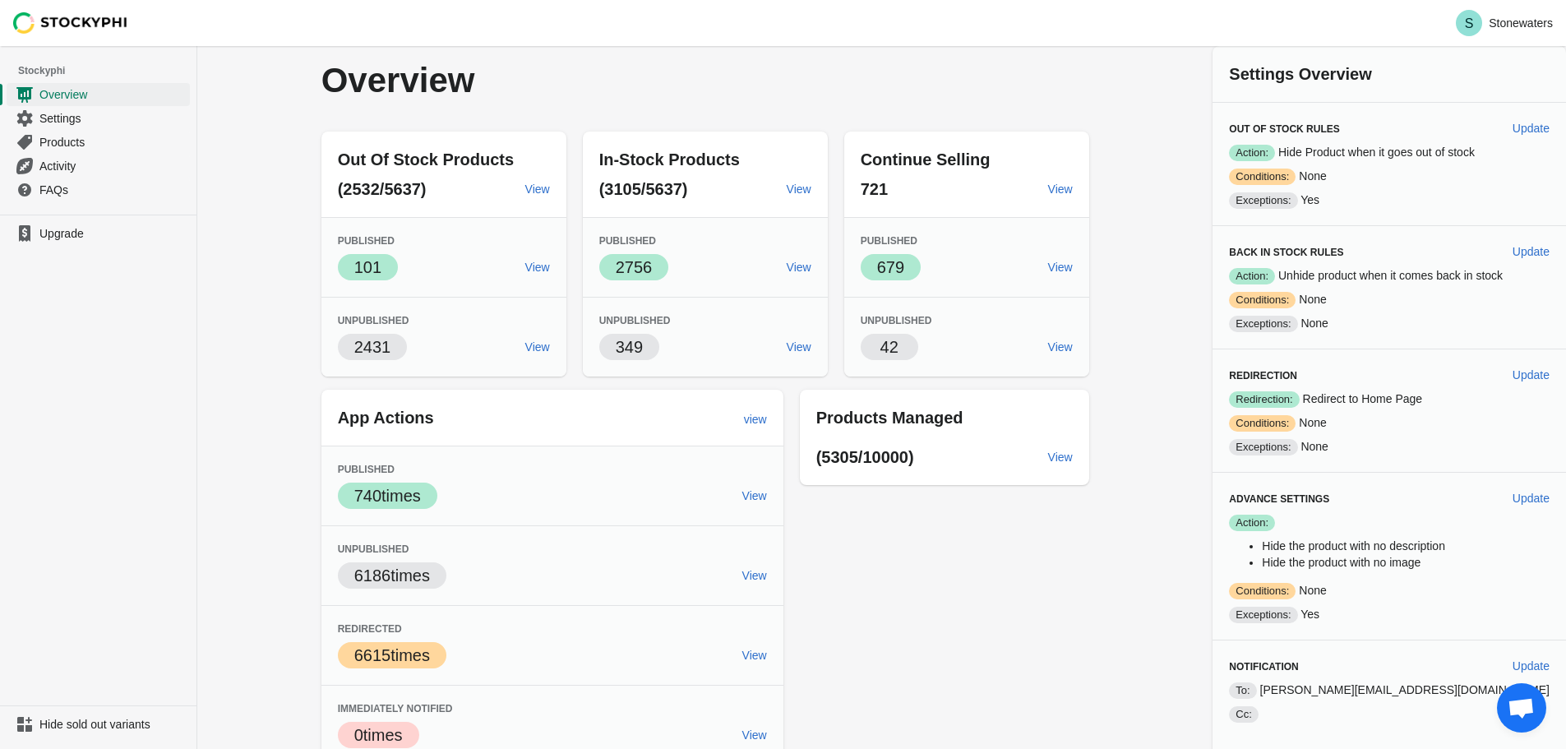
click at [1519, 695] on span "Open chat" at bounding box center [1521, 707] width 49 height 49
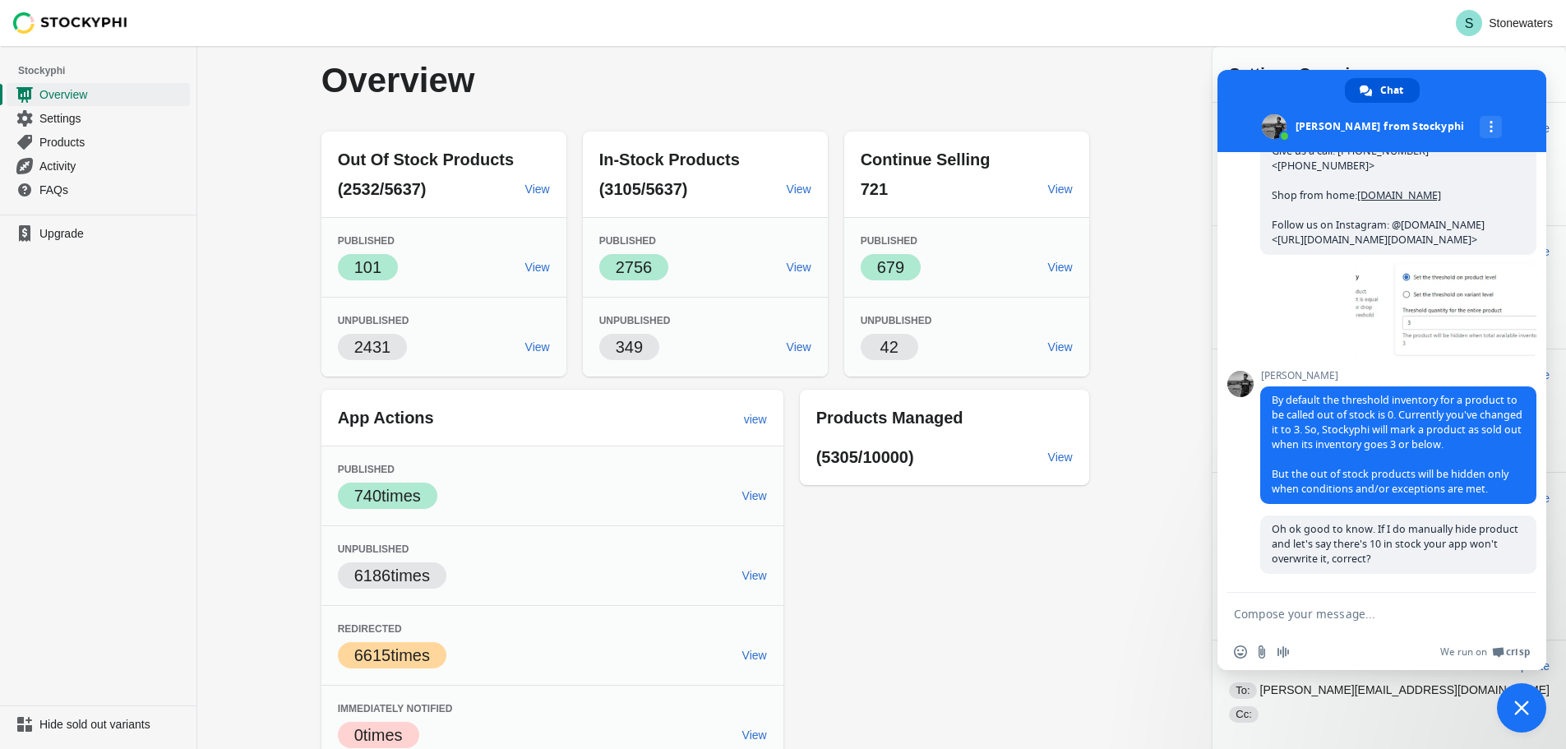
click at [997, 589] on div "Out Of Stock Products (2532/5637) View Published Success 101 View Unpublished 2…" at bounding box center [697, 441] width 784 height 646
